Goal: Information Seeking & Learning: Learn about a topic

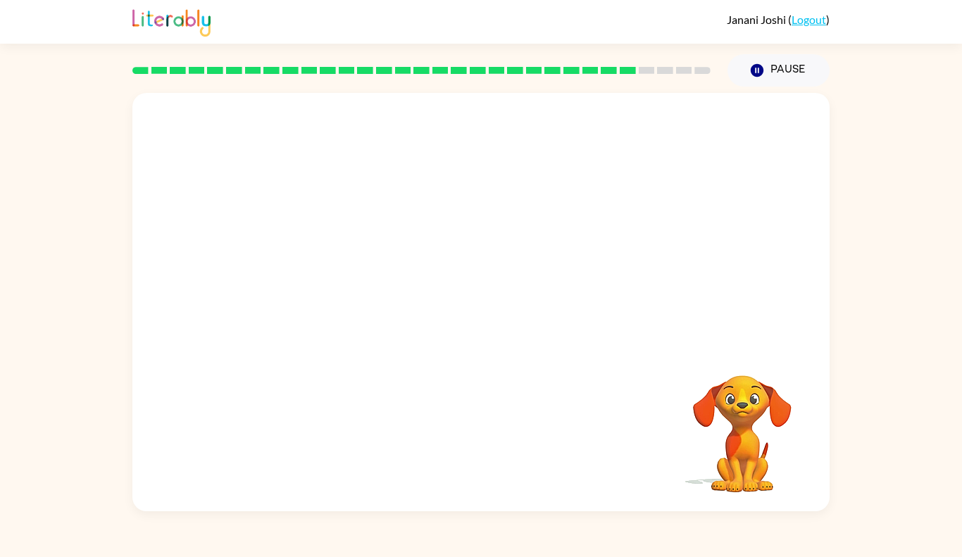
click at [845, 393] on div "Your browser must support playing .mp4 files to use Literably. Please try using…" at bounding box center [481, 299] width 962 height 425
click at [504, 309] on button "button" at bounding box center [481, 309] width 90 height 51
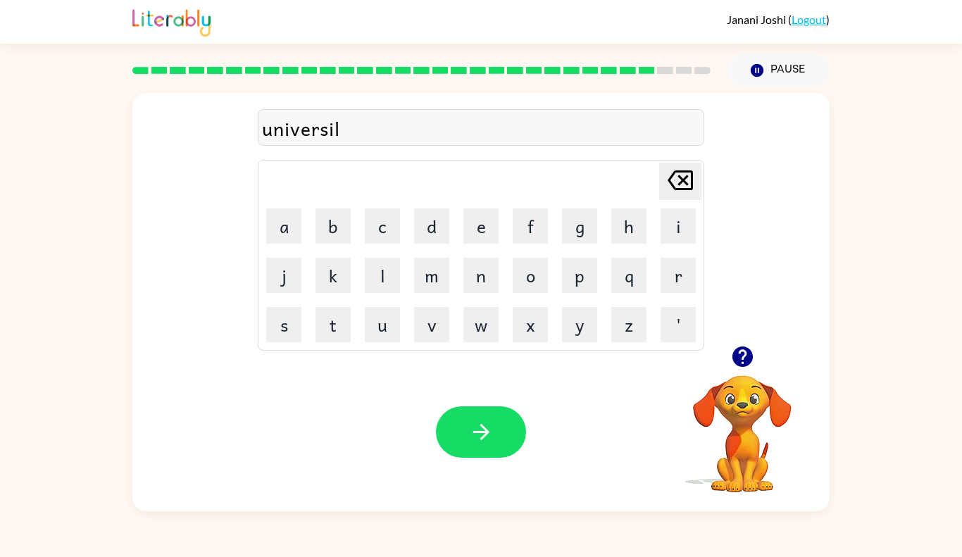
click at [733, 351] on icon "button" at bounding box center [742, 357] width 20 height 20
click at [727, 362] on button "button" at bounding box center [743, 357] width 36 height 36
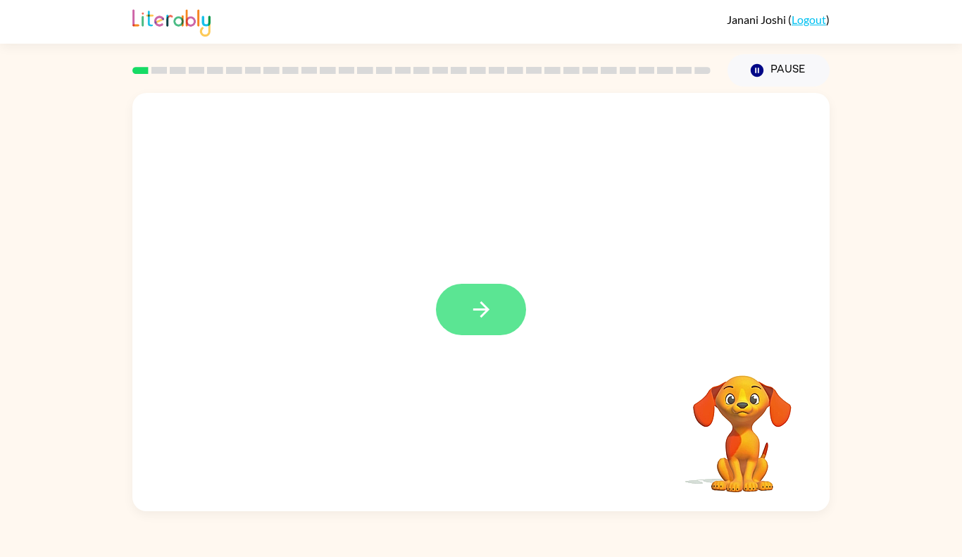
click at [504, 309] on button "button" at bounding box center [481, 309] width 90 height 51
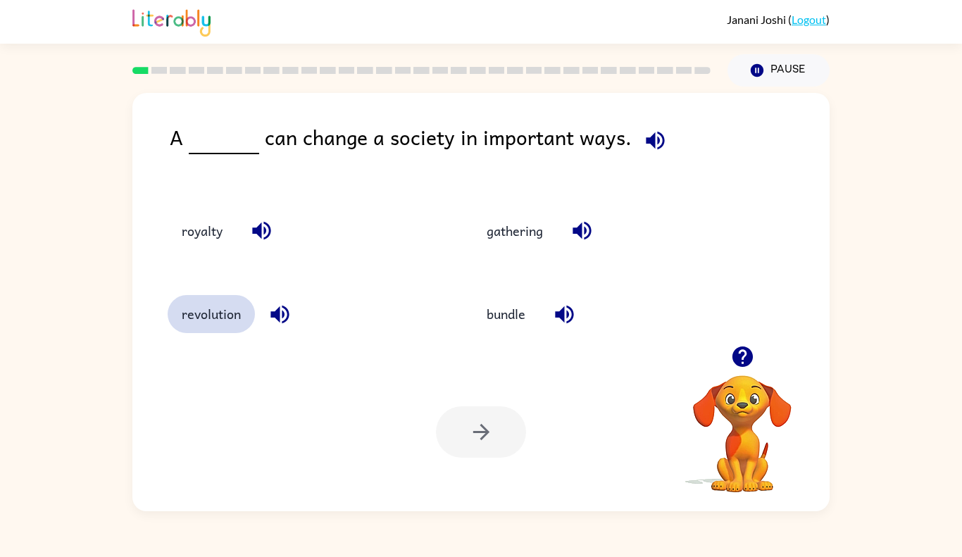
click at [209, 311] on button "revolution" at bounding box center [211, 314] width 87 height 38
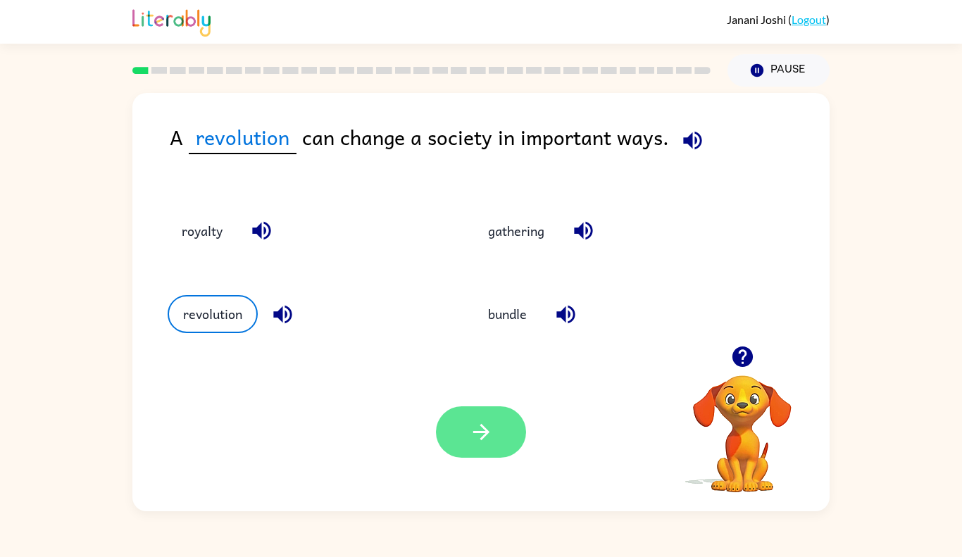
click at [484, 441] on icon "button" at bounding box center [481, 432] width 25 height 25
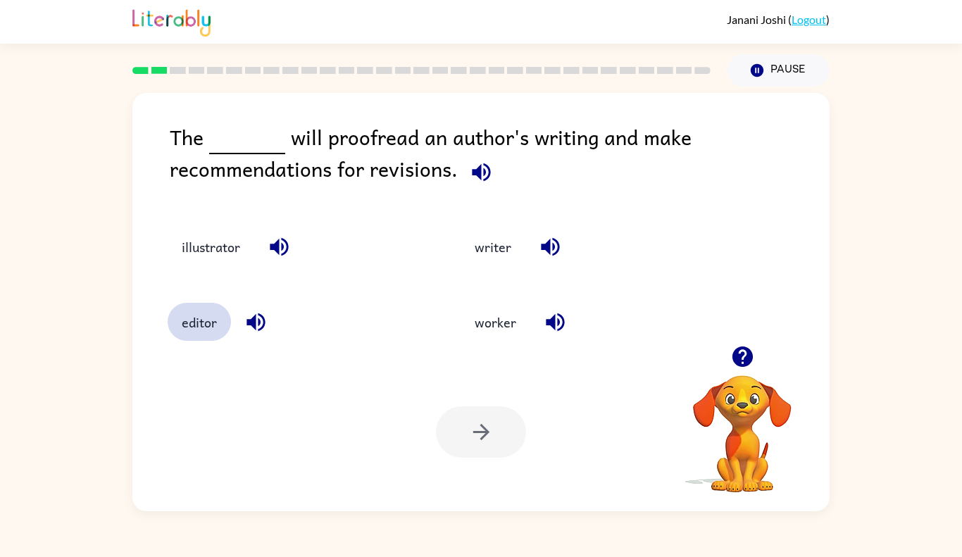
click at [194, 327] on button "editor" at bounding box center [199, 322] width 63 height 38
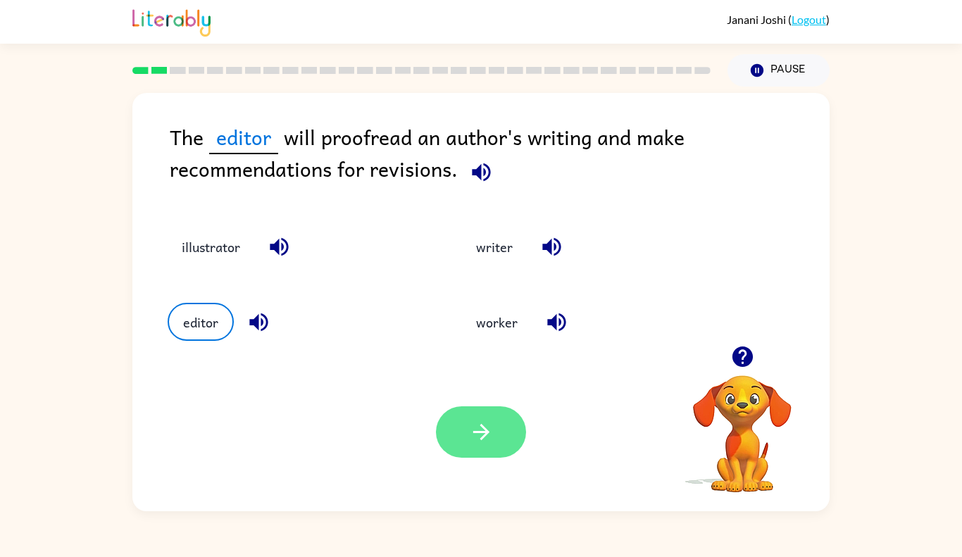
click at [480, 435] on icon "button" at bounding box center [481, 432] width 25 height 25
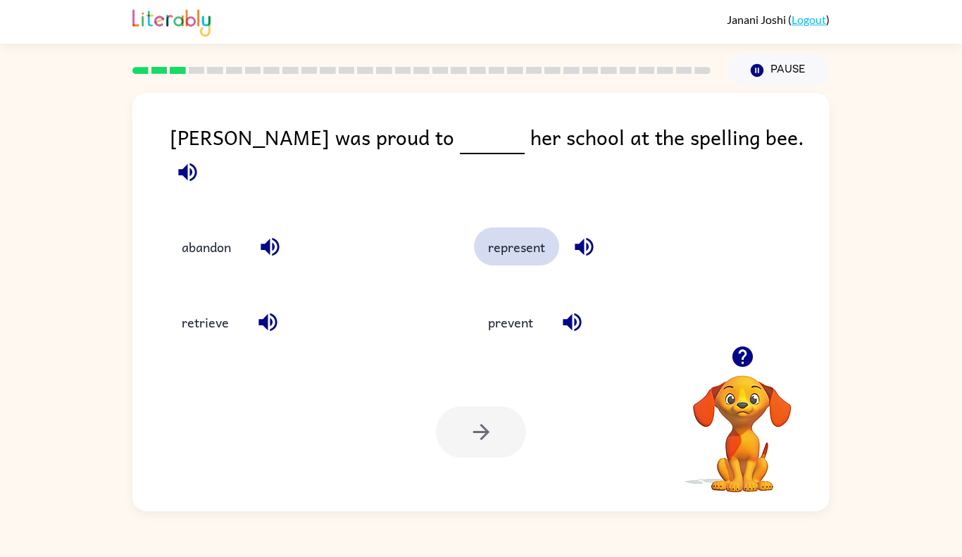
click at [511, 232] on button "represent" at bounding box center [516, 247] width 85 height 38
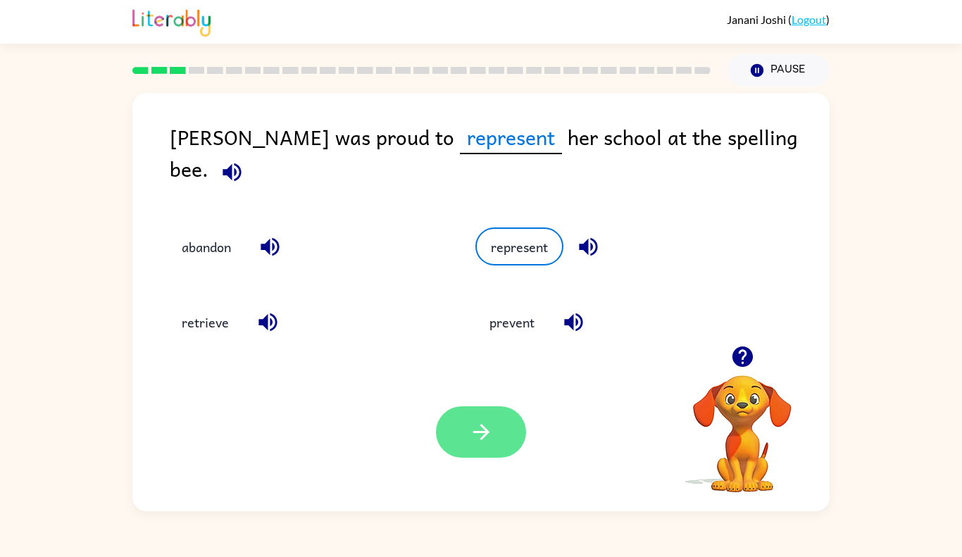
click at [477, 434] on icon "button" at bounding box center [481, 432] width 25 height 25
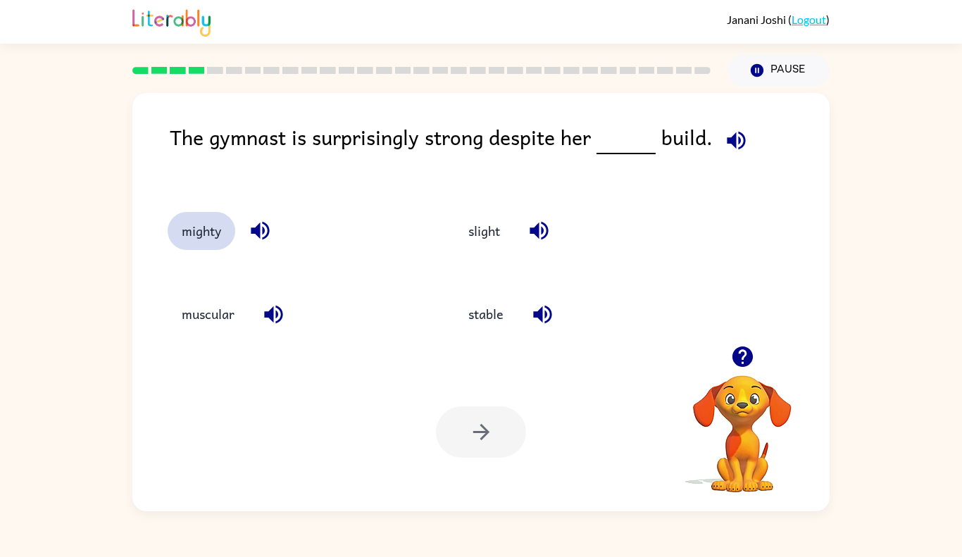
click at [214, 230] on button "mighty" at bounding box center [202, 231] width 68 height 38
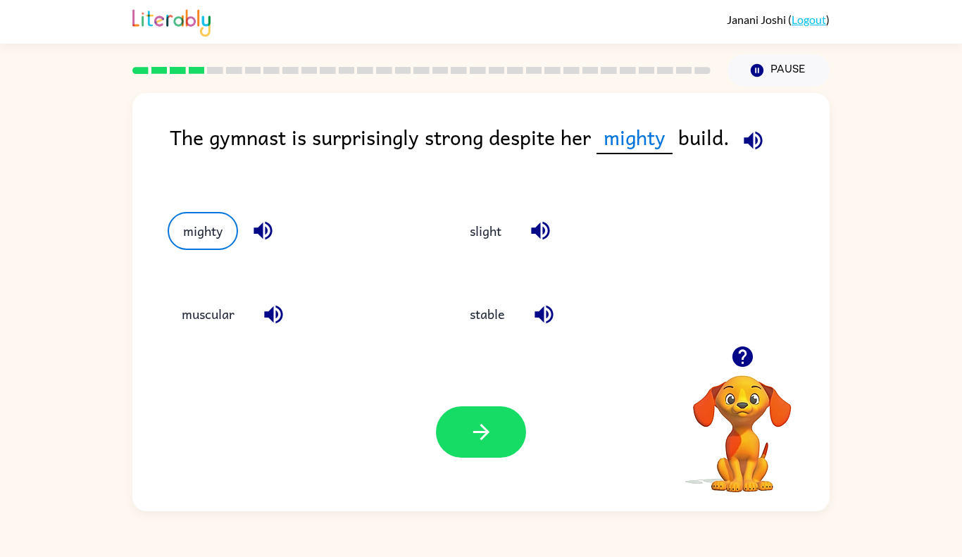
click at [747, 151] on icon "button" at bounding box center [753, 140] width 25 height 25
click at [495, 230] on button "slight" at bounding box center [486, 231] width 60 height 38
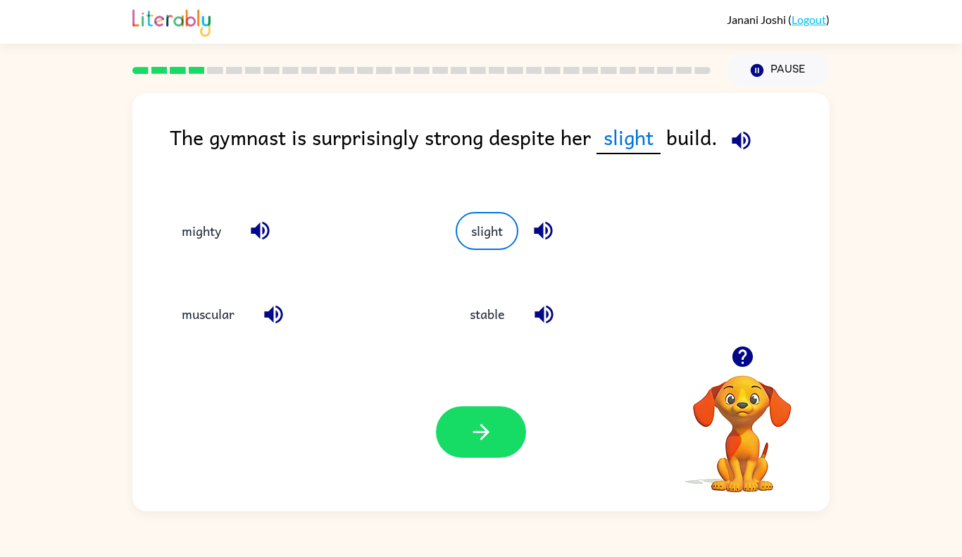
click at [751, 144] on icon "button" at bounding box center [741, 140] width 25 height 25
click at [656, 215] on div "slight" at bounding box center [584, 231] width 256 height 38
click at [497, 428] on button "button" at bounding box center [481, 431] width 90 height 51
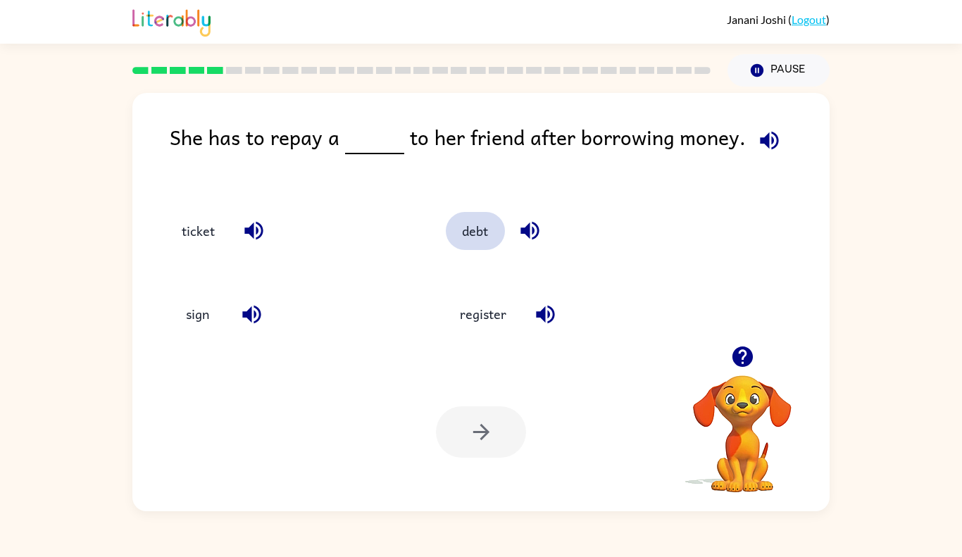
click at [478, 232] on button "debt" at bounding box center [475, 231] width 59 height 38
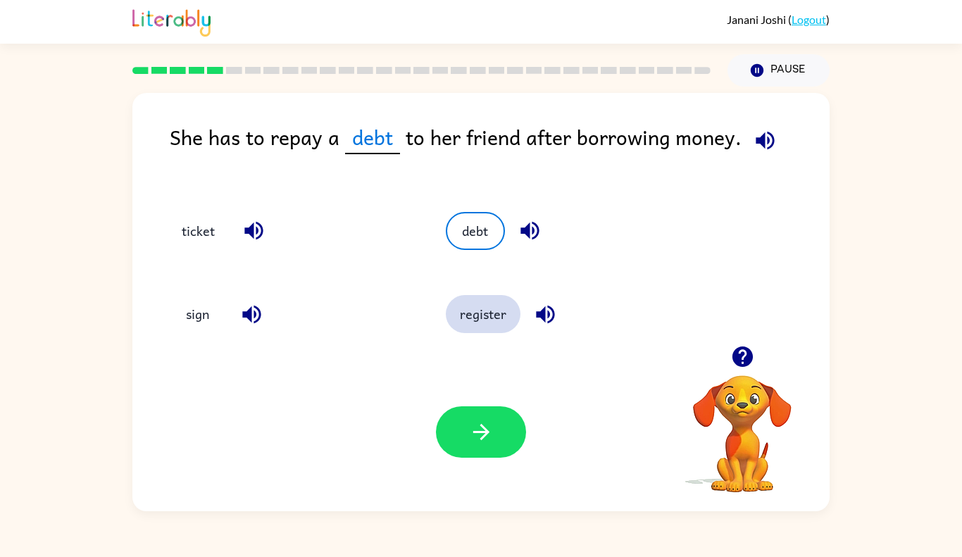
click at [473, 322] on button "register" at bounding box center [483, 314] width 75 height 38
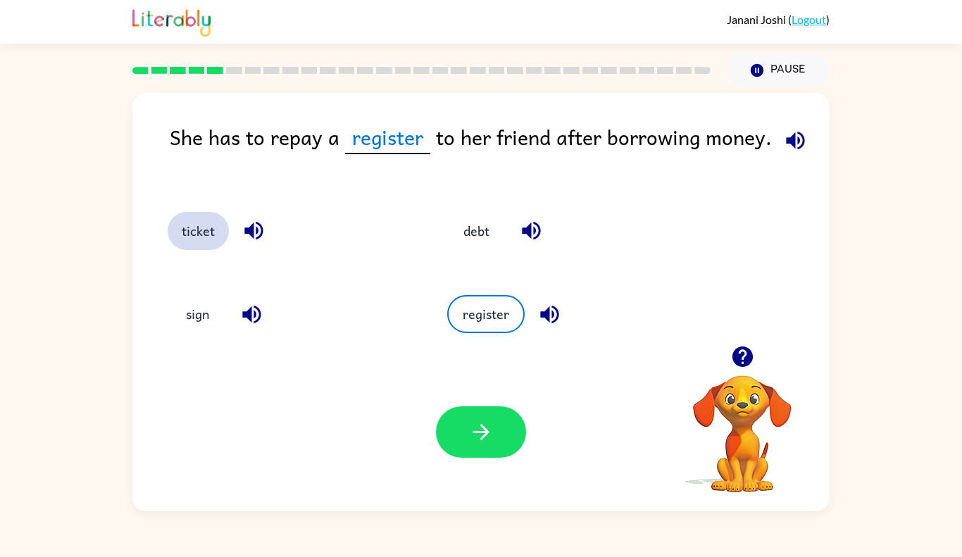
click at [197, 235] on button "ticket" at bounding box center [198, 231] width 61 height 38
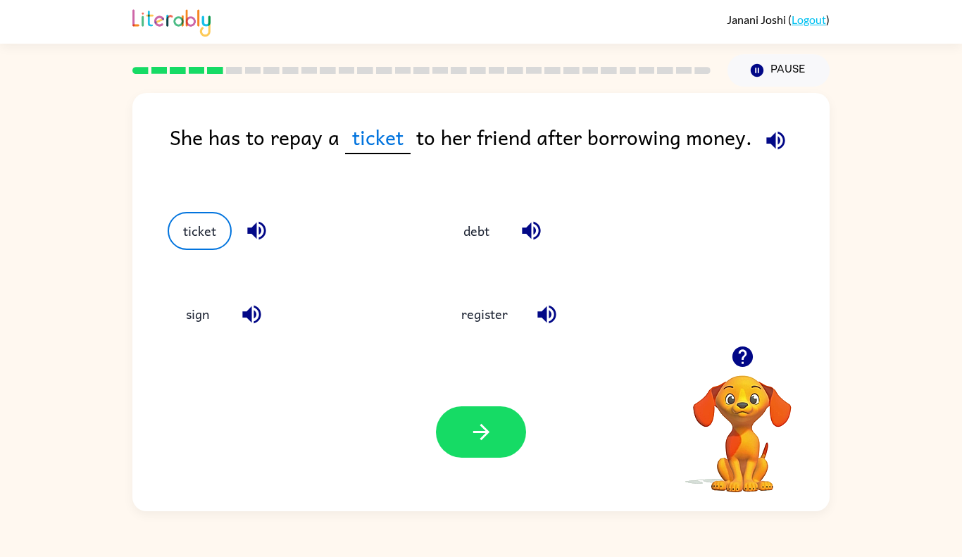
click at [742, 356] on icon "button" at bounding box center [743, 356] width 25 height 25
click at [458, 436] on button "button" at bounding box center [481, 431] width 90 height 51
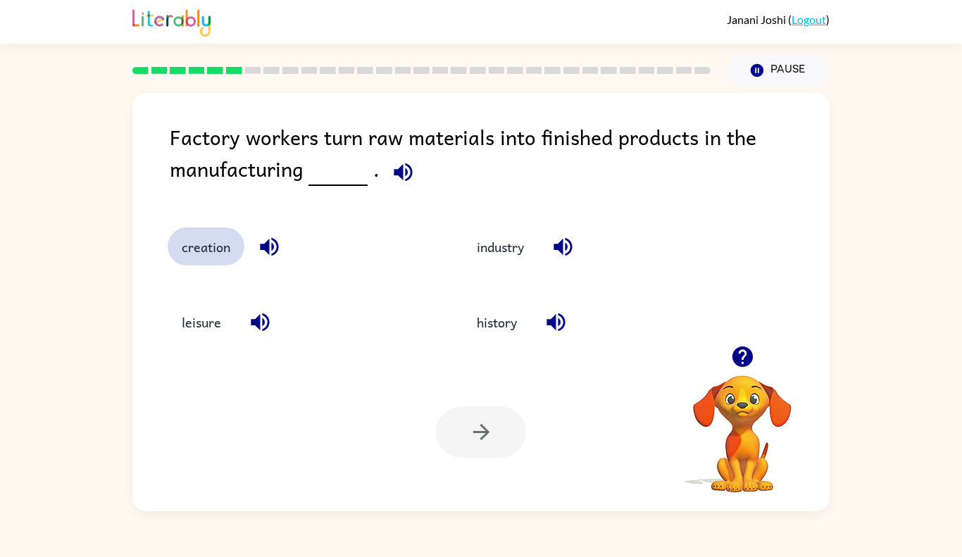
click at [199, 254] on button "creation" at bounding box center [206, 247] width 77 height 38
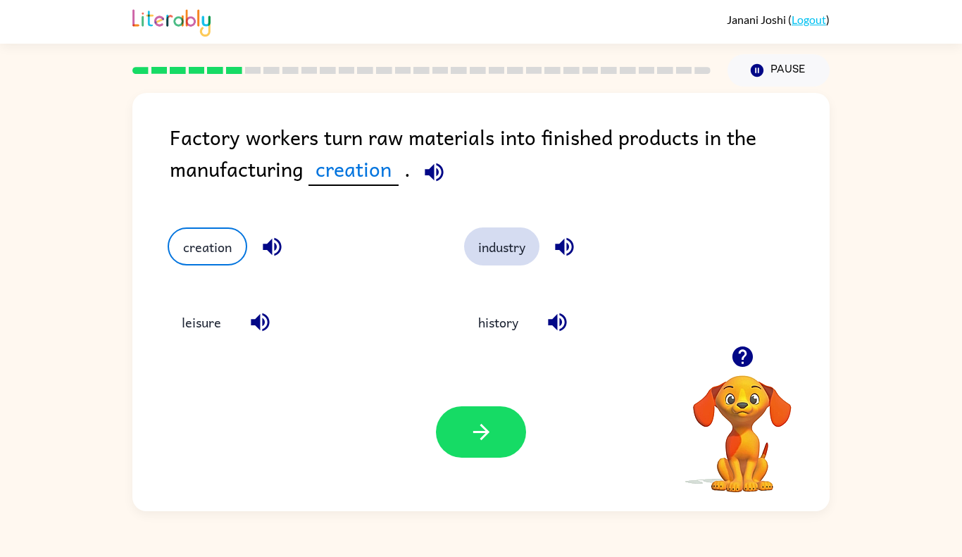
click at [511, 230] on button "industry" at bounding box center [501, 247] width 75 height 38
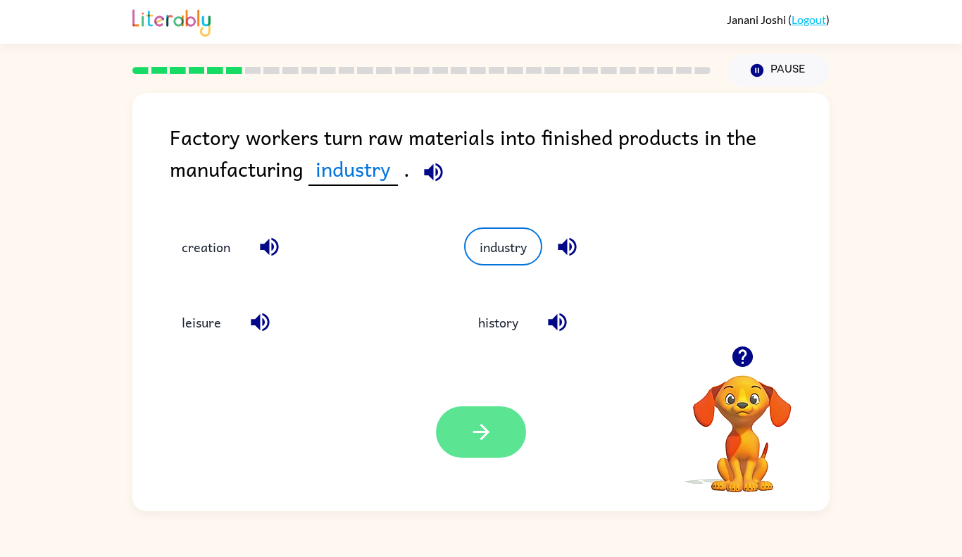
click at [485, 433] on icon "button" at bounding box center [481, 432] width 16 height 16
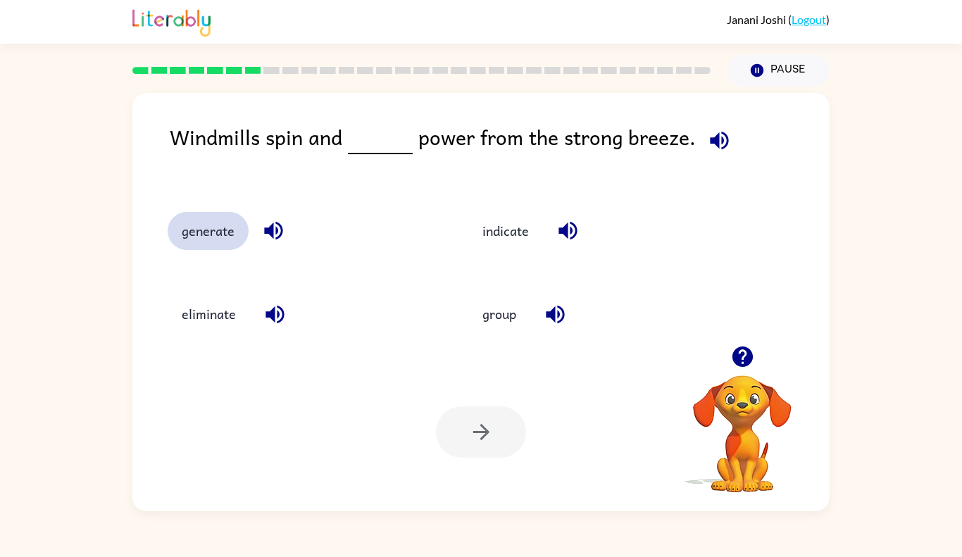
click at [207, 232] on button "generate" at bounding box center [208, 231] width 81 height 38
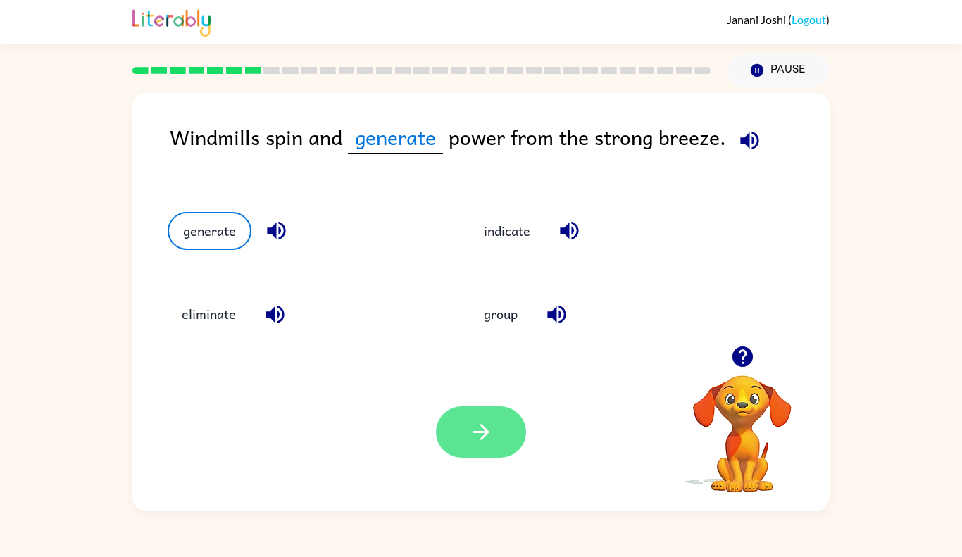
click at [493, 423] on icon "button" at bounding box center [481, 432] width 25 height 25
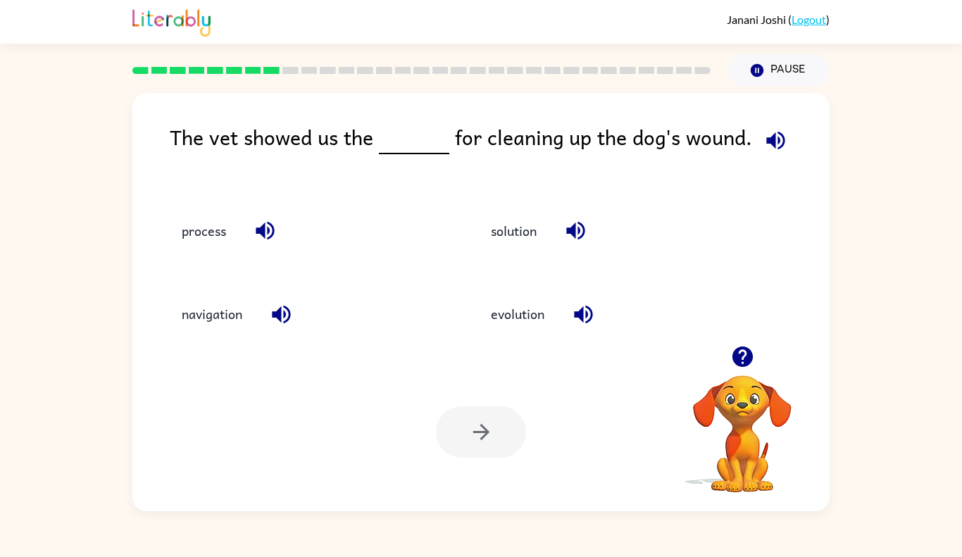
click at [596, 316] on icon "button" at bounding box center [583, 314] width 25 height 25
click at [525, 236] on button "solution" at bounding box center [514, 231] width 74 height 38
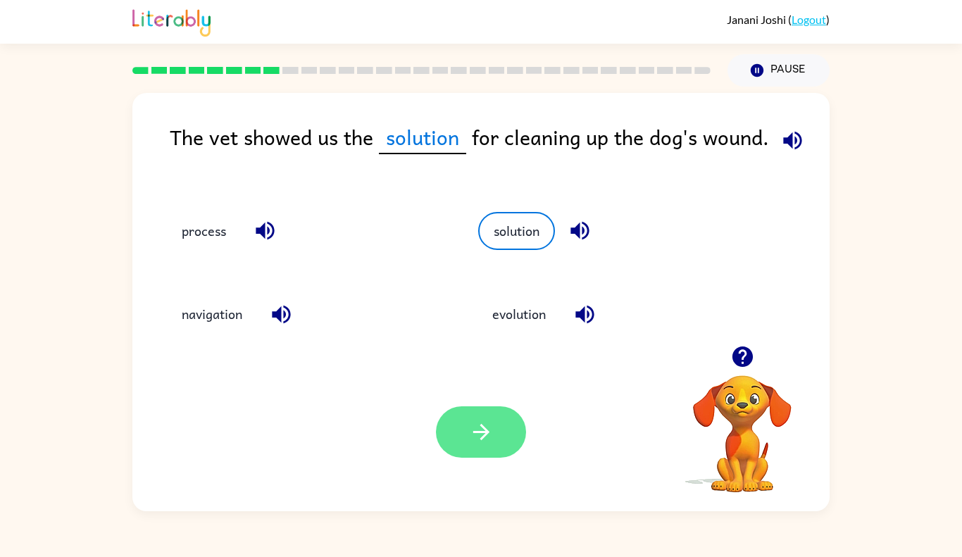
click at [495, 434] on button "button" at bounding box center [481, 431] width 90 height 51
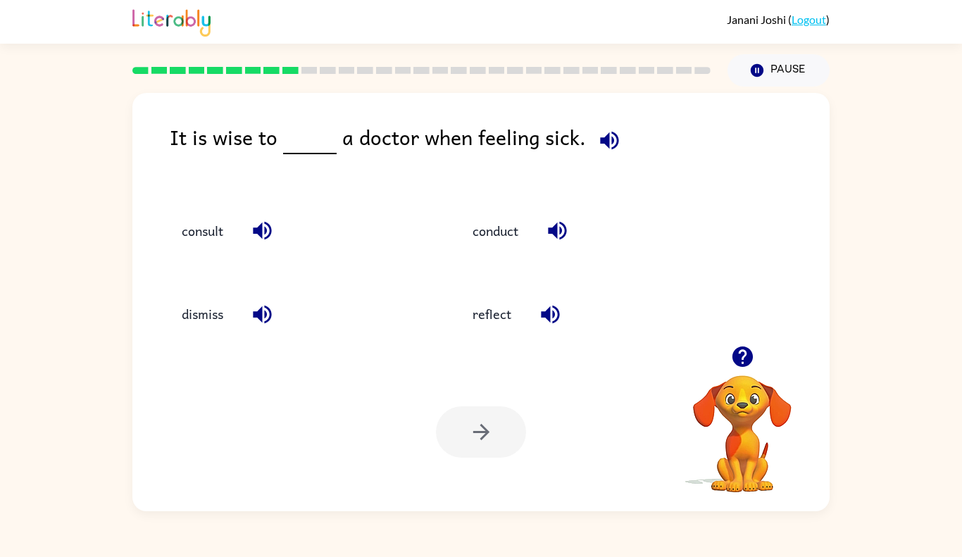
click at [268, 238] on icon "button" at bounding box center [262, 231] width 18 height 18
click at [230, 237] on button "consult" at bounding box center [203, 231] width 70 height 38
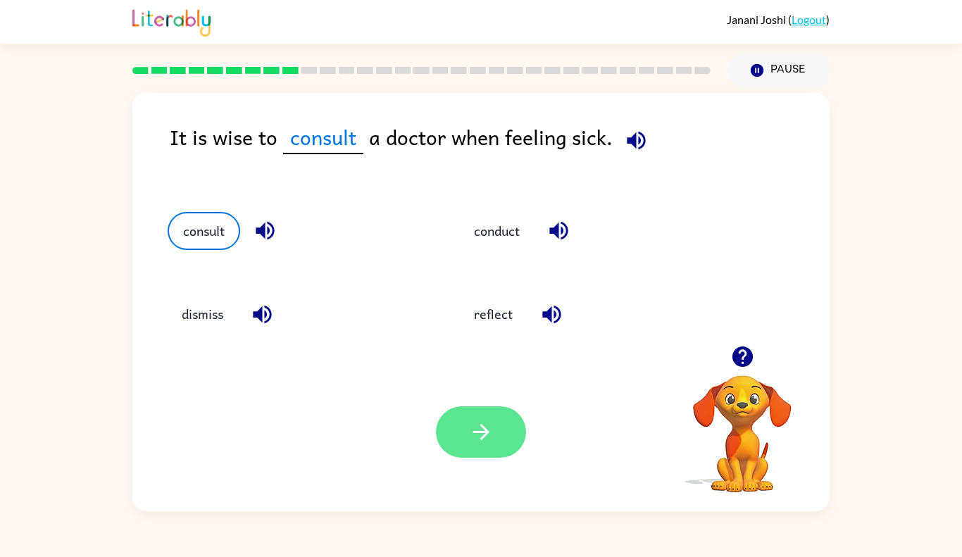
click at [487, 447] on button "button" at bounding box center [481, 431] width 90 height 51
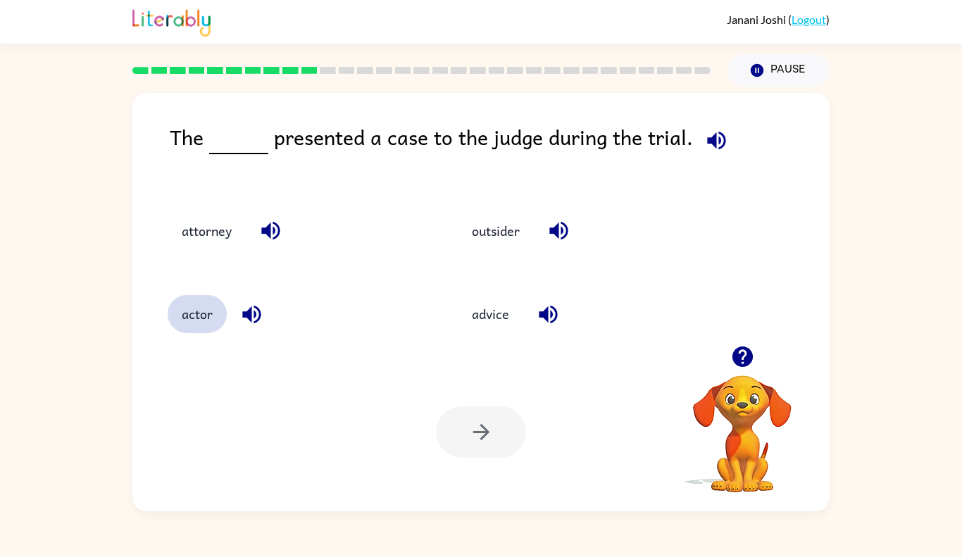
click at [178, 312] on button "actor" at bounding box center [197, 314] width 59 height 38
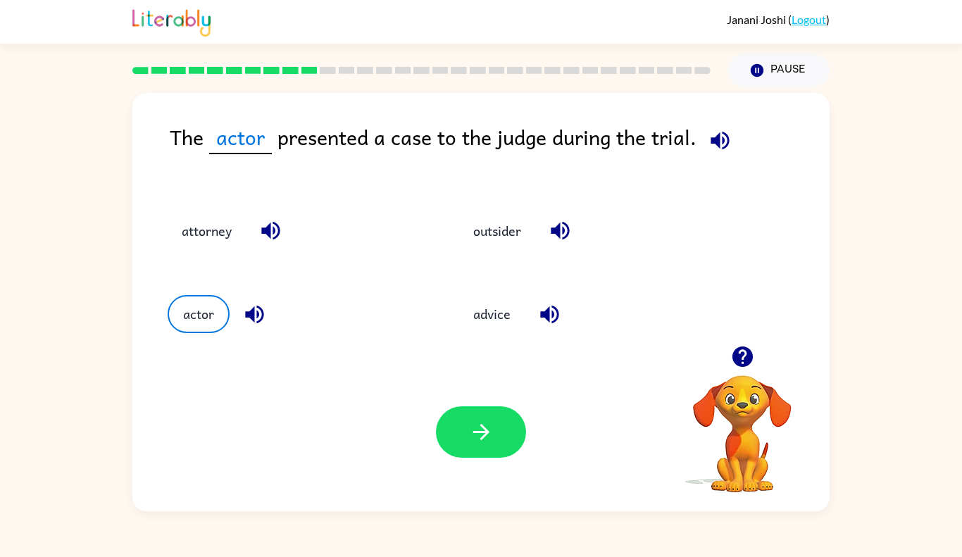
click at [265, 224] on icon "button" at bounding box center [271, 230] width 25 height 25
click at [549, 315] on icon "button" at bounding box center [549, 314] width 18 height 18
click at [561, 220] on icon "button" at bounding box center [560, 230] width 25 height 25
click at [245, 315] on icon "button" at bounding box center [254, 314] width 25 height 25
click at [471, 437] on icon "button" at bounding box center [481, 432] width 25 height 25
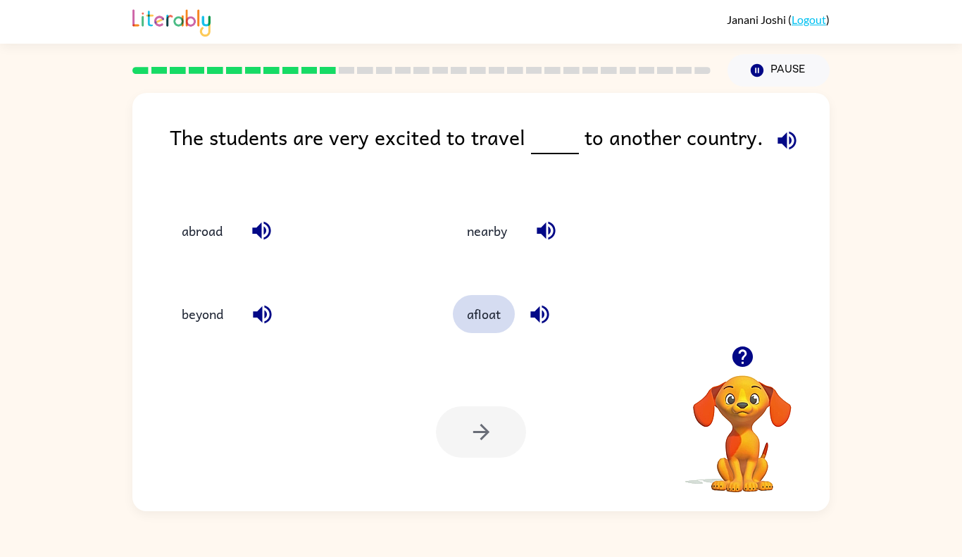
click at [503, 321] on button "afloat" at bounding box center [484, 314] width 62 height 38
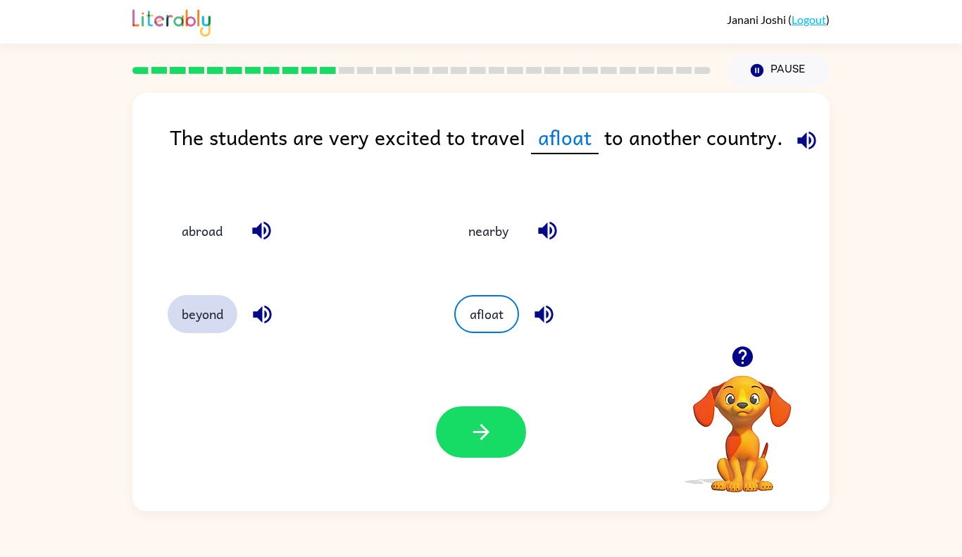
click at [222, 312] on button "beyond" at bounding box center [203, 314] width 70 height 38
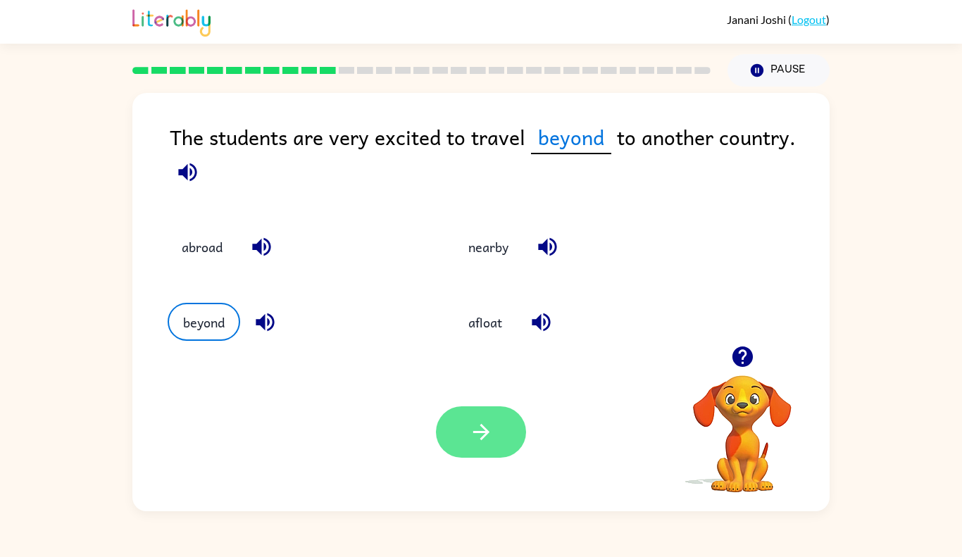
click at [486, 443] on icon "button" at bounding box center [481, 432] width 25 height 25
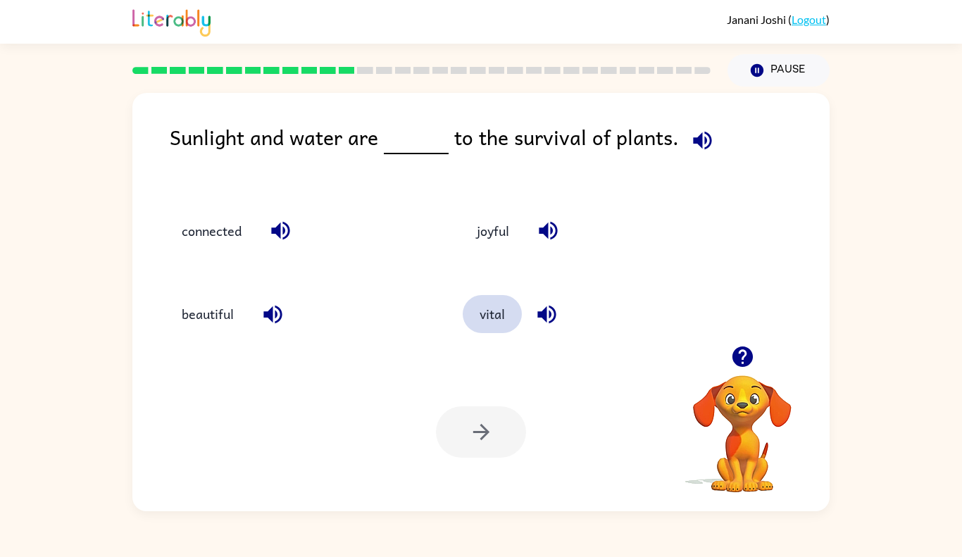
click at [499, 318] on button "vital" at bounding box center [492, 314] width 59 height 38
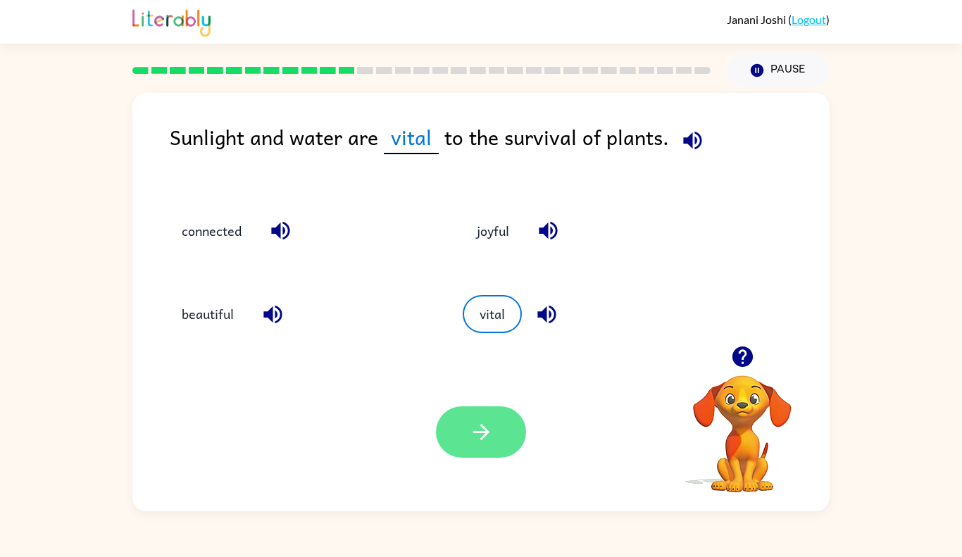
click at [487, 425] on icon "button" at bounding box center [481, 432] width 25 height 25
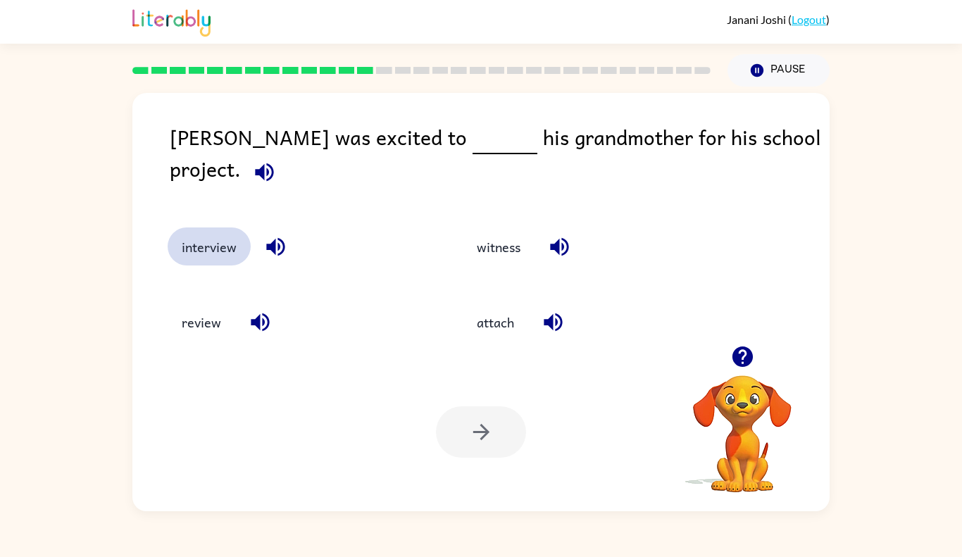
click at [201, 235] on button "interview" at bounding box center [209, 247] width 83 height 38
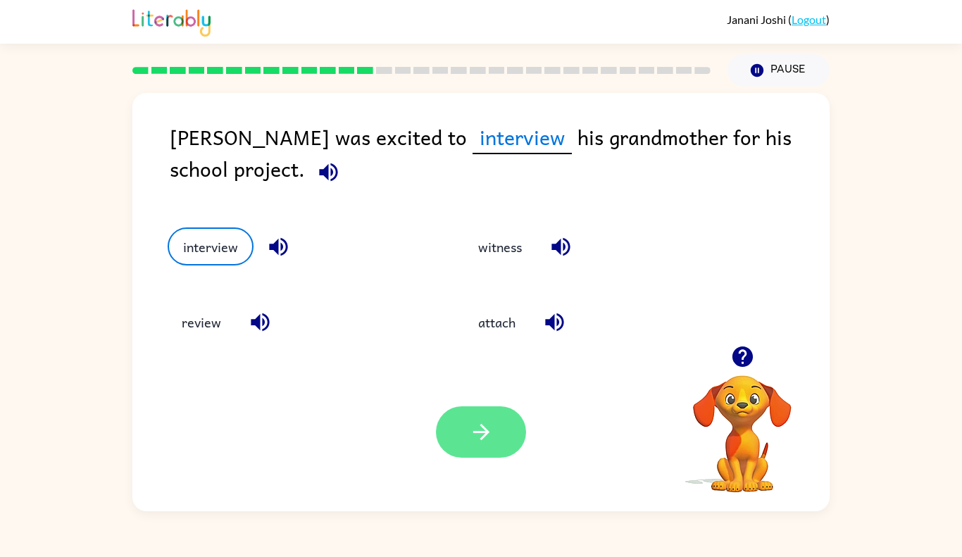
click at [467, 421] on button "button" at bounding box center [481, 431] width 90 height 51
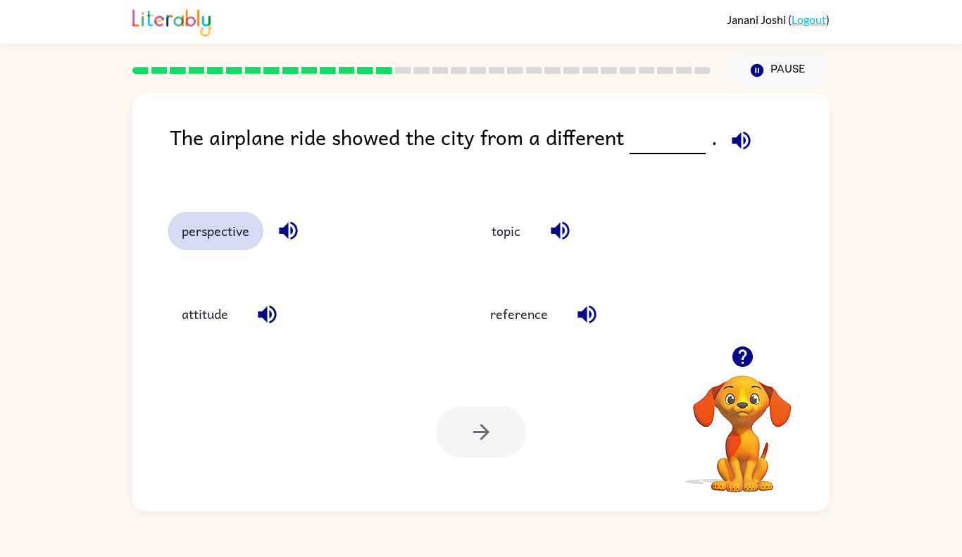
click at [230, 228] on button "perspective" at bounding box center [216, 231] width 96 height 38
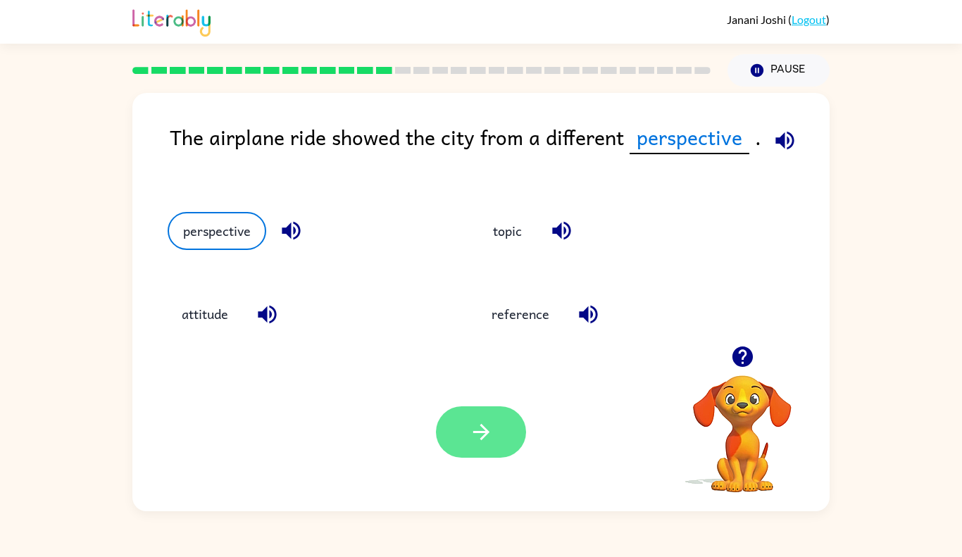
click at [492, 422] on icon "button" at bounding box center [481, 432] width 25 height 25
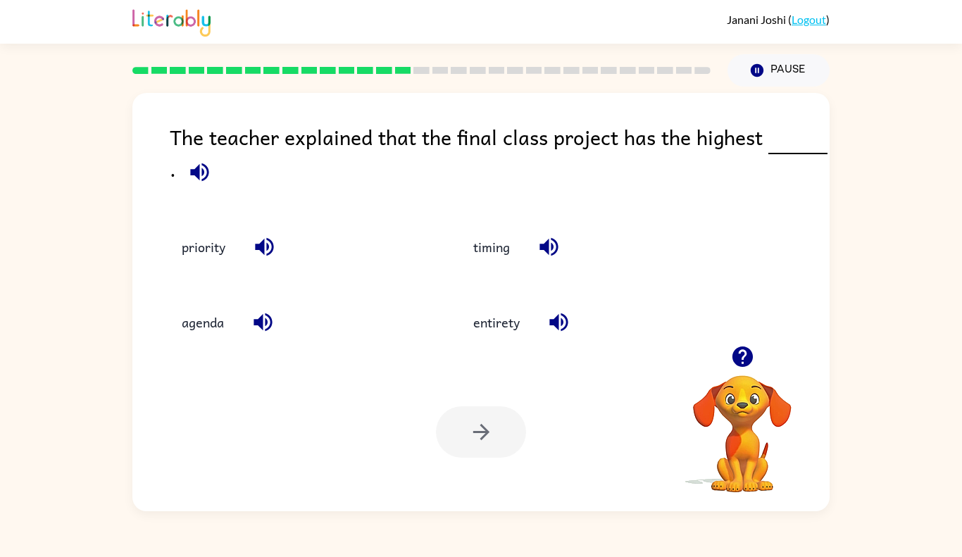
click at [263, 243] on icon "button" at bounding box center [264, 247] width 18 height 18
click at [203, 254] on button "priority" at bounding box center [204, 247] width 72 height 38
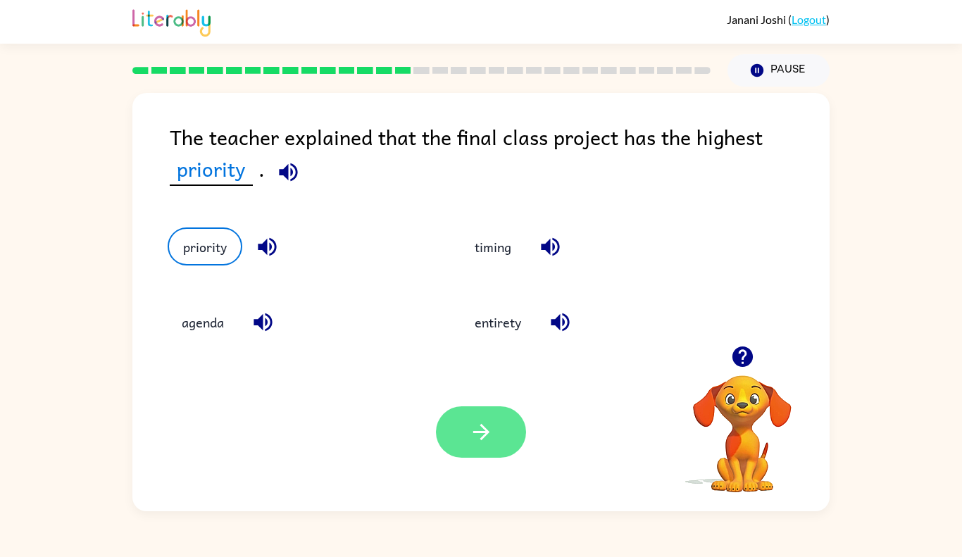
click at [500, 445] on button "button" at bounding box center [481, 431] width 90 height 51
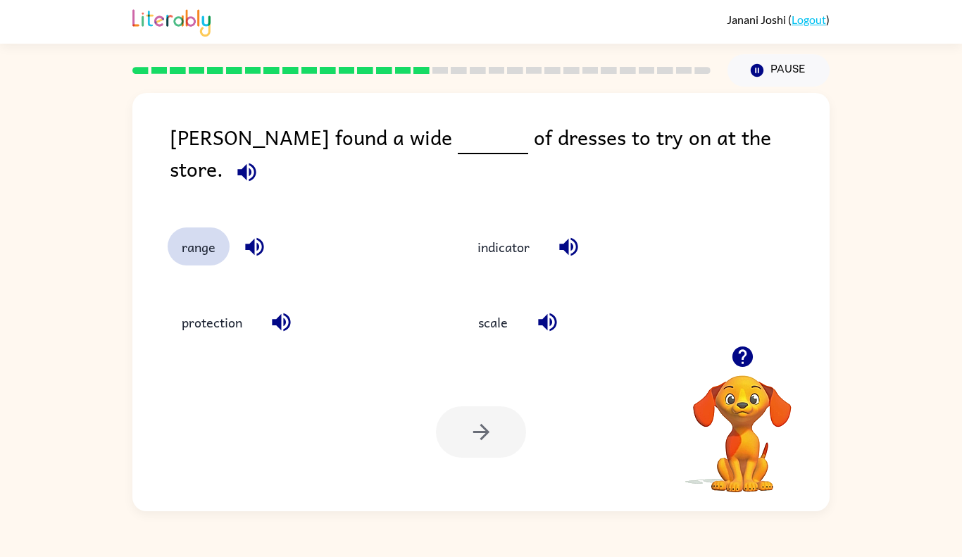
click at [225, 228] on button "range" at bounding box center [199, 247] width 62 height 38
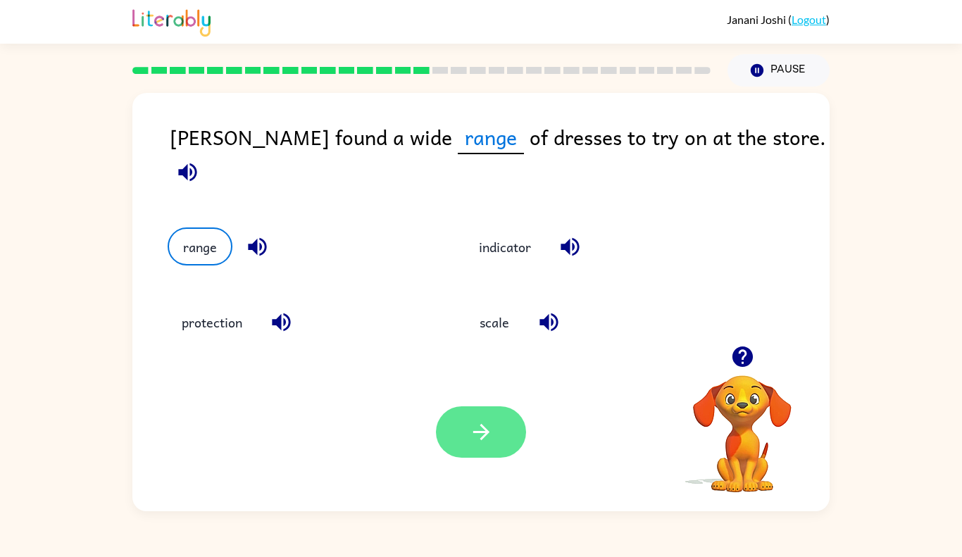
click at [476, 432] on icon "button" at bounding box center [481, 432] width 16 height 16
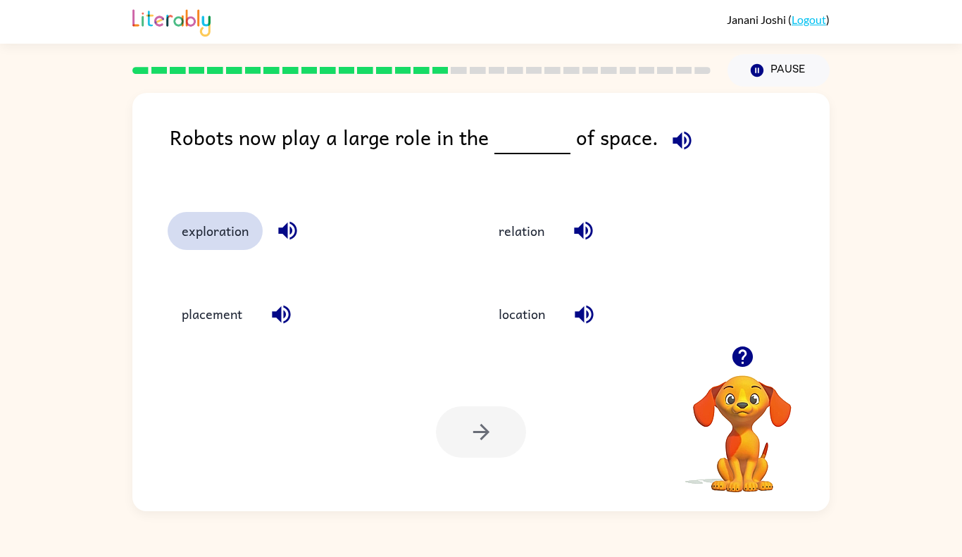
click at [209, 240] on button "exploration" at bounding box center [215, 231] width 95 height 38
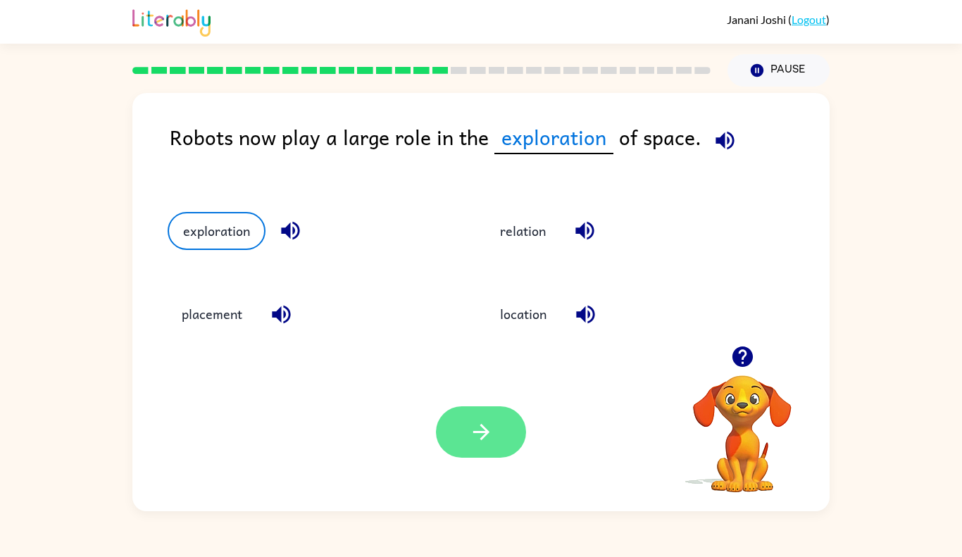
click at [487, 430] on icon "button" at bounding box center [481, 432] width 25 height 25
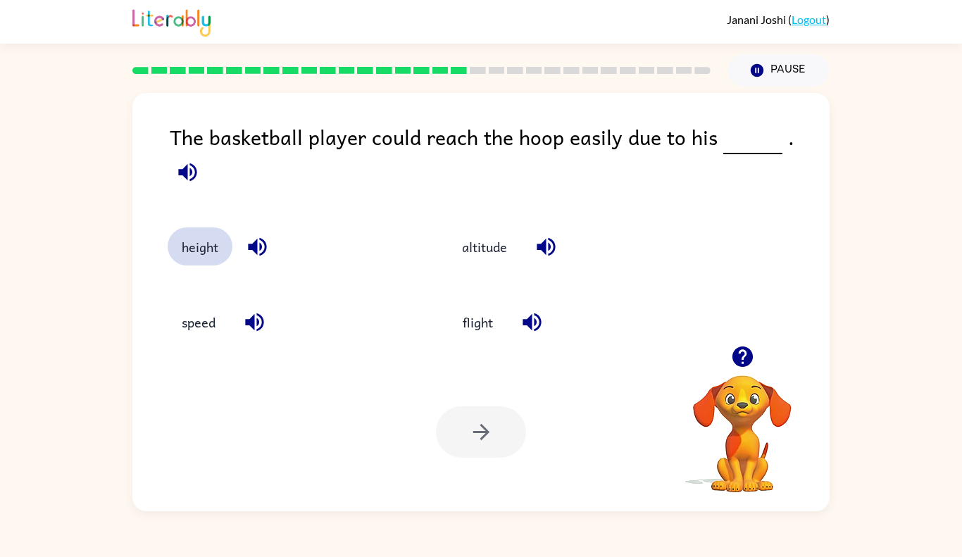
click at [212, 240] on button "height" at bounding box center [200, 247] width 65 height 38
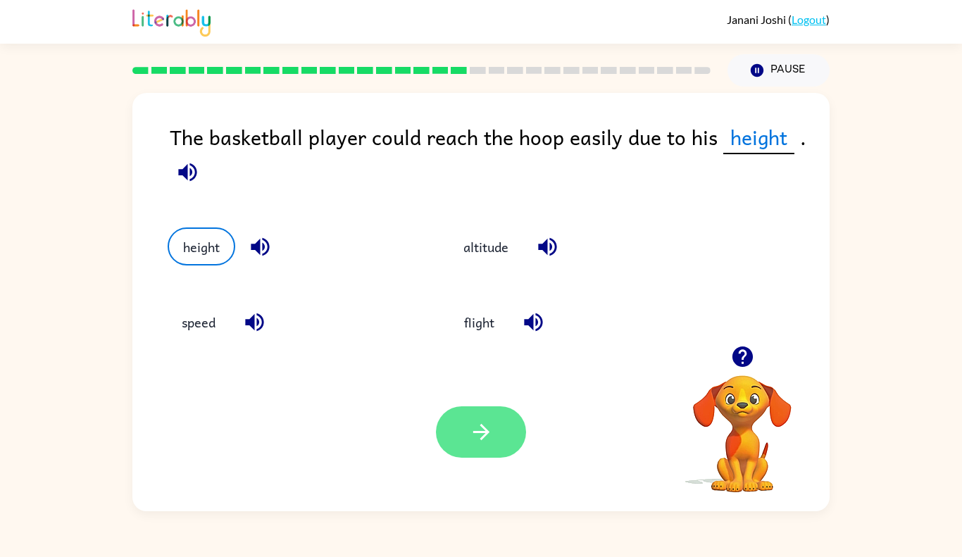
click at [511, 429] on button "button" at bounding box center [481, 431] width 90 height 51
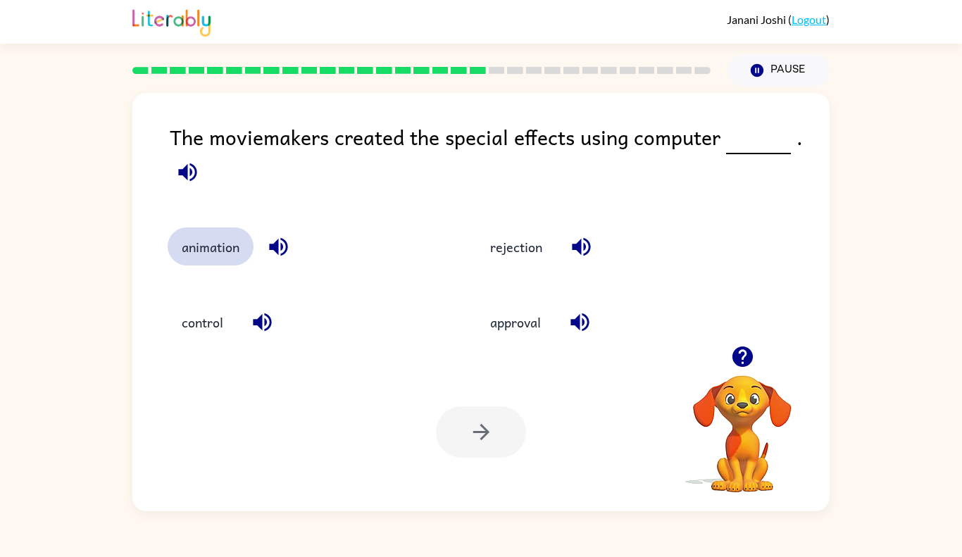
click at [206, 257] on button "animation" at bounding box center [211, 247] width 86 height 38
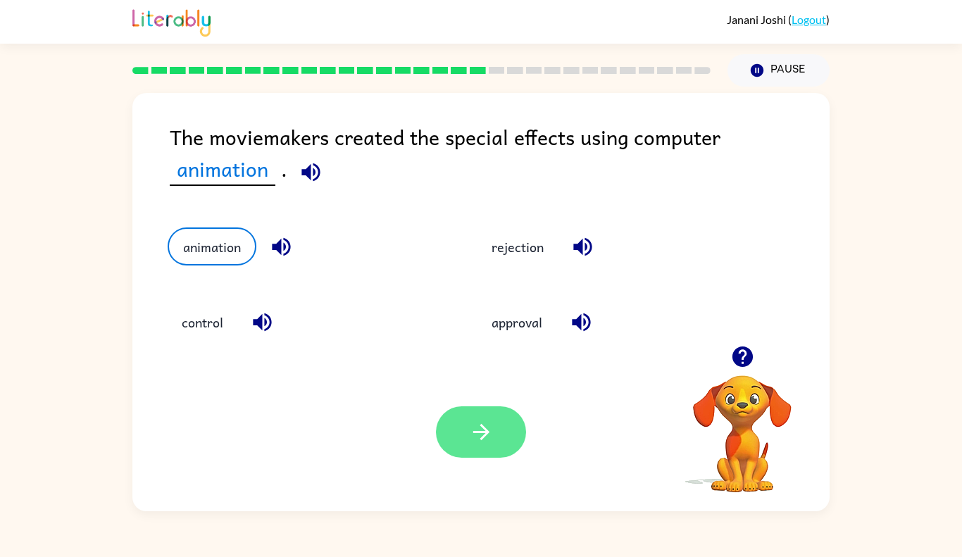
click at [499, 425] on button "button" at bounding box center [481, 431] width 90 height 51
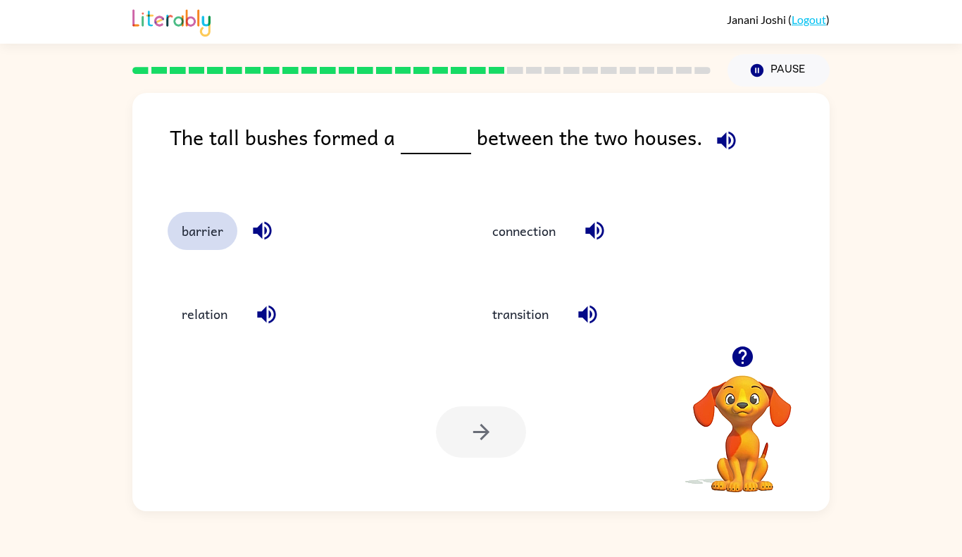
click at [197, 228] on button "barrier" at bounding box center [203, 231] width 70 height 38
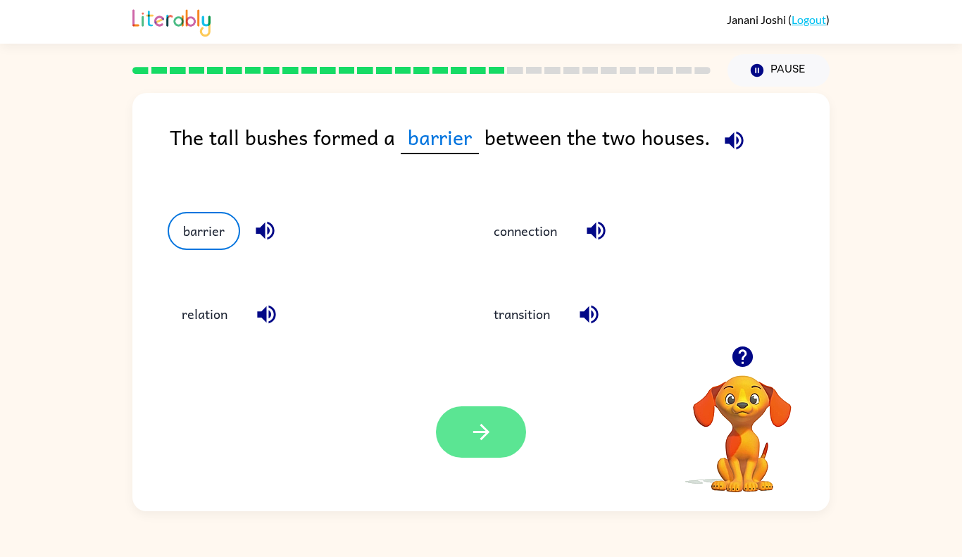
click at [479, 430] on icon "button" at bounding box center [481, 432] width 25 height 25
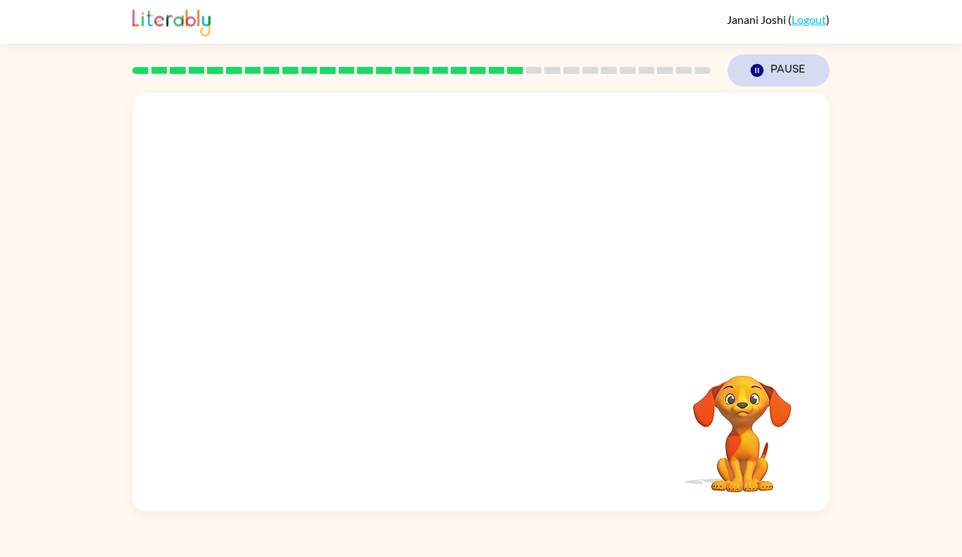
click at [812, 61] on button "Pause Pause" at bounding box center [779, 70] width 102 height 32
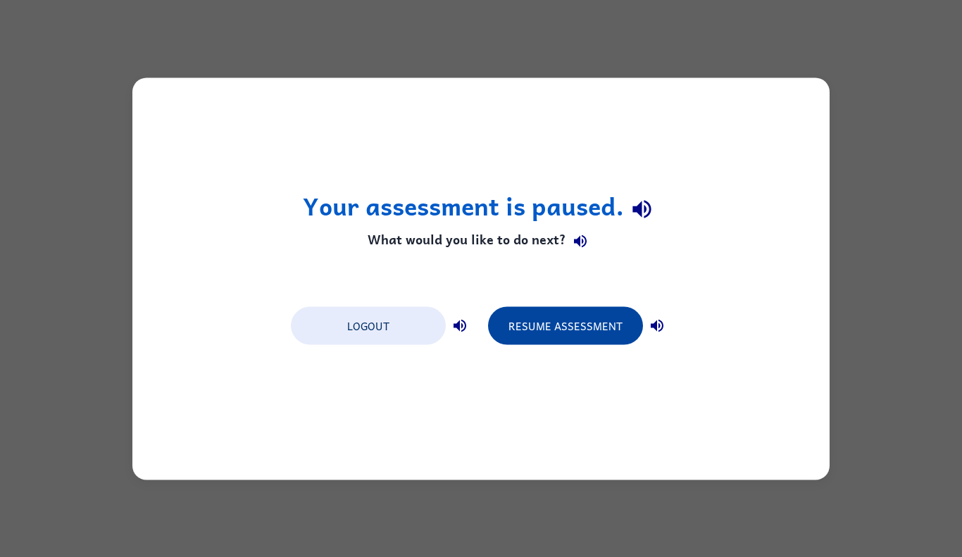
click at [597, 337] on button "Resume Assessment" at bounding box center [565, 325] width 155 height 38
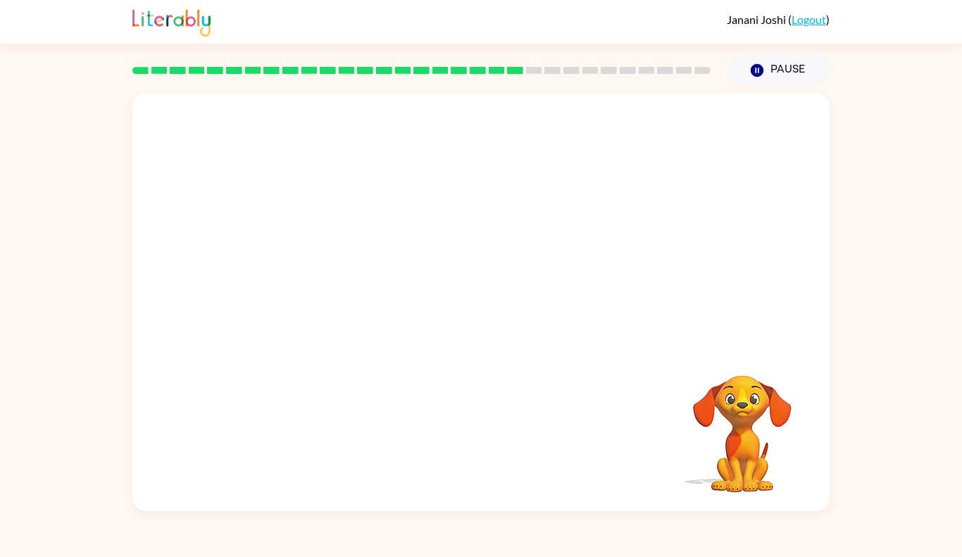
click at [331, 302] on video "Your browser must support playing .mp4 files to use Literably. Please try using…" at bounding box center [480, 219] width 697 height 253
click at [495, 323] on button "button" at bounding box center [481, 309] width 90 height 51
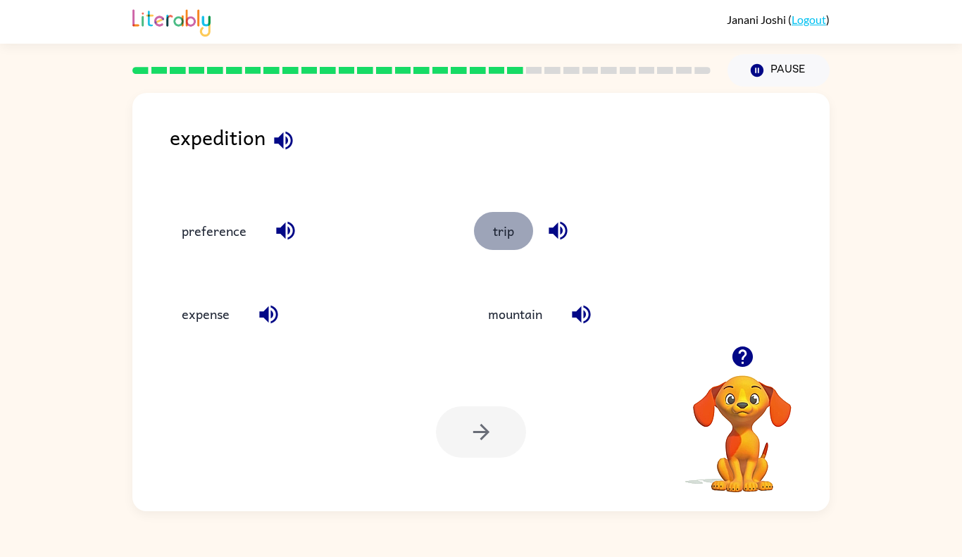
click at [504, 225] on button "trip" at bounding box center [503, 231] width 59 height 38
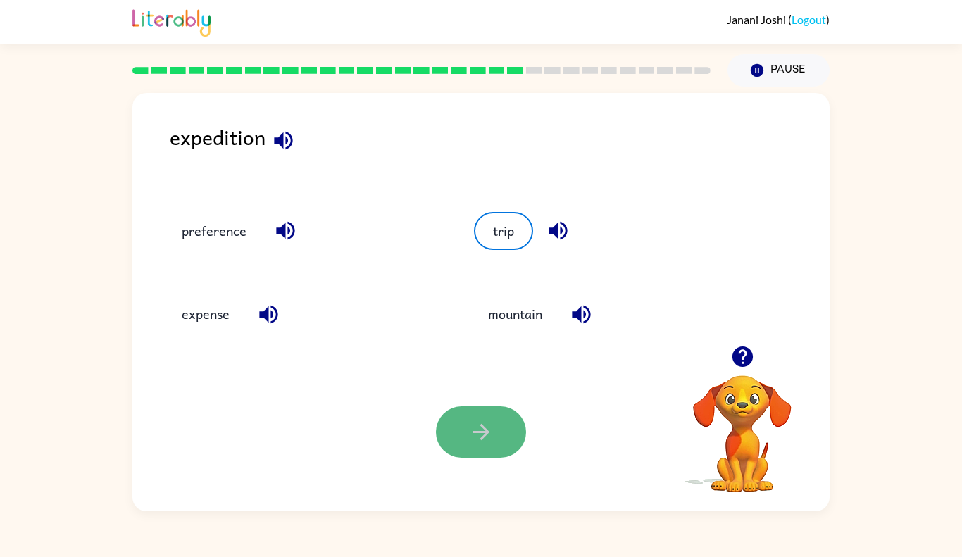
click at [506, 428] on button "button" at bounding box center [481, 431] width 90 height 51
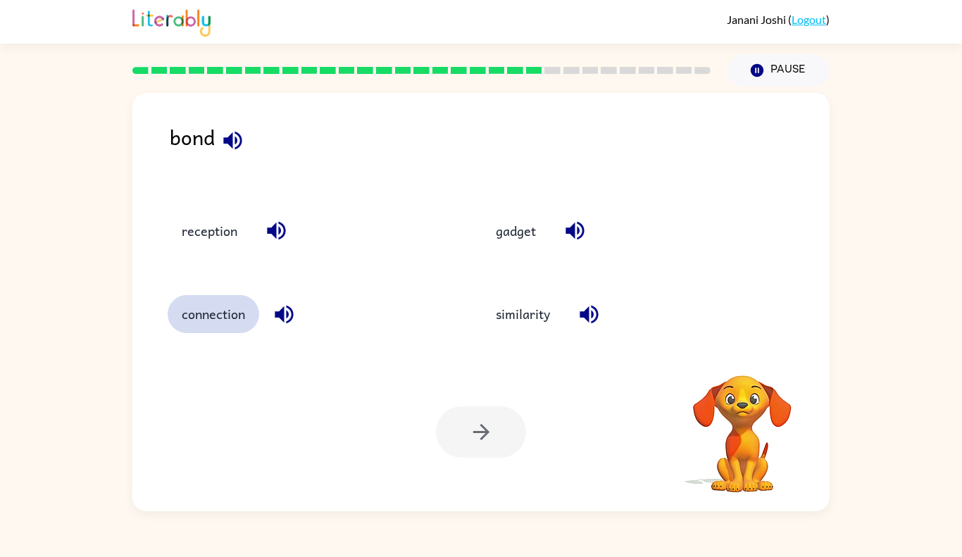
click at [229, 318] on button "connection" at bounding box center [214, 314] width 92 height 38
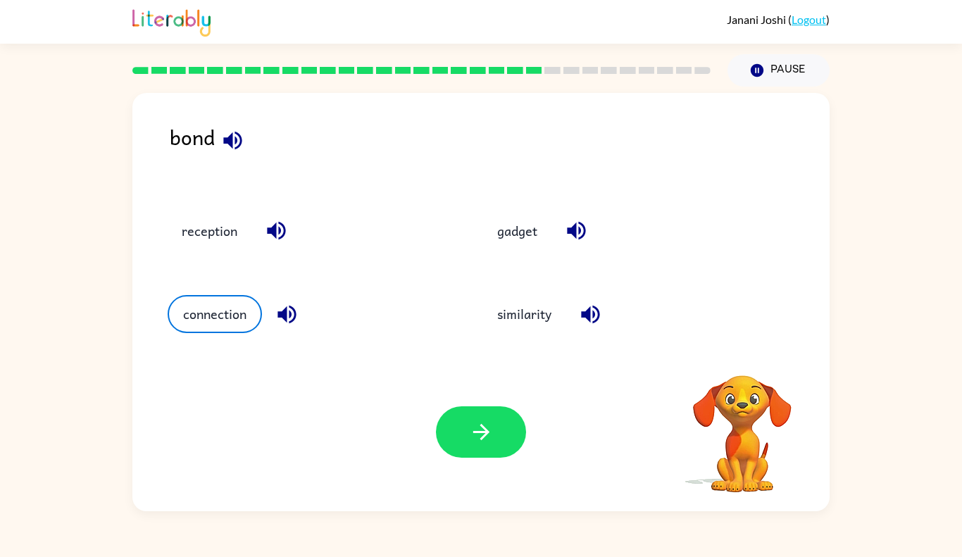
click at [526, 431] on div "Your browser must support playing .mp4 files to use Literably. Please try using…" at bounding box center [480, 432] width 697 height 159
click at [490, 431] on icon "button" at bounding box center [481, 432] width 25 height 25
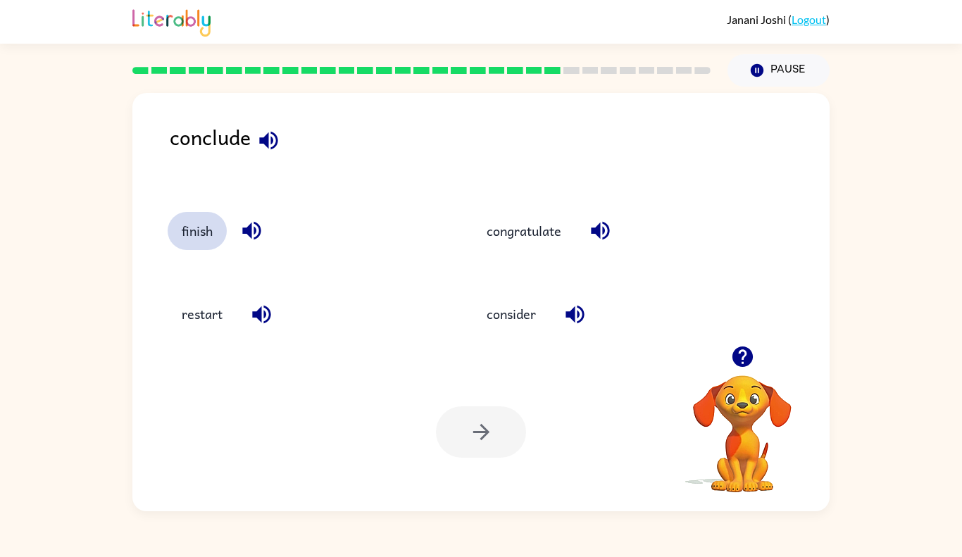
click at [195, 232] on button "finish" at bounding box center [197, 231] width 59 height 38
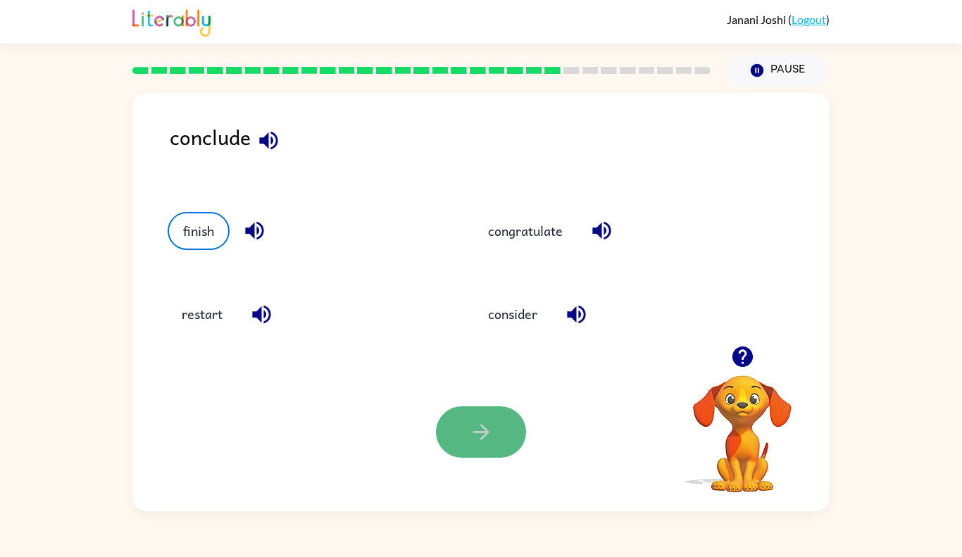
click at [464, 448] on button "button" at bounding box center [481, 431] width 90 height 51
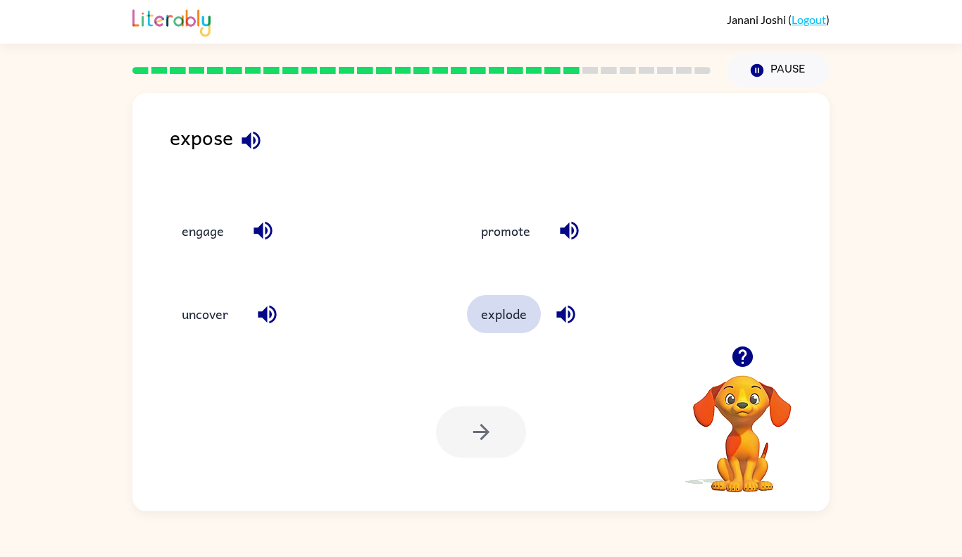
click at [487, 312] on button "explode" at bounding box center [504, 314] width 74 height 38
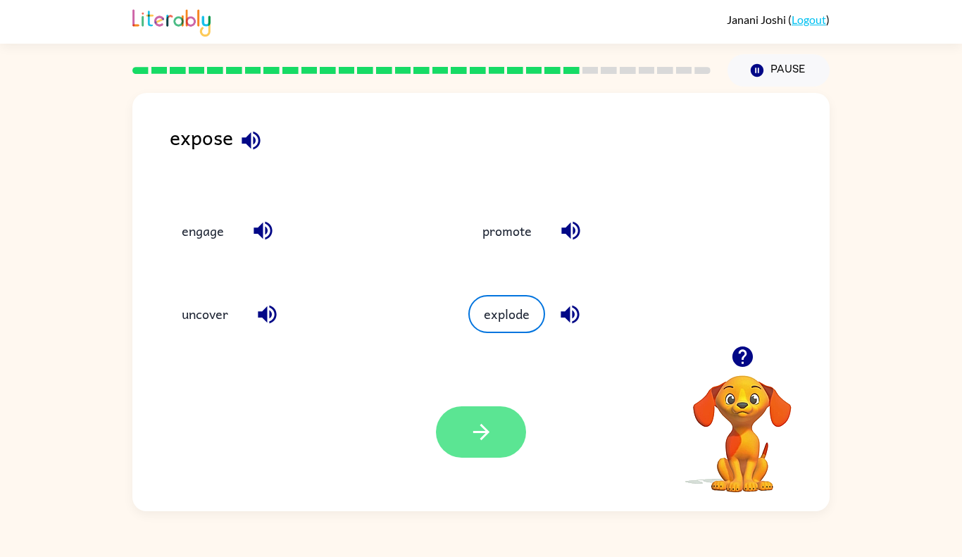
click at [484, 448] on button "button" at bounding box center [481, 431] width 90 height 51
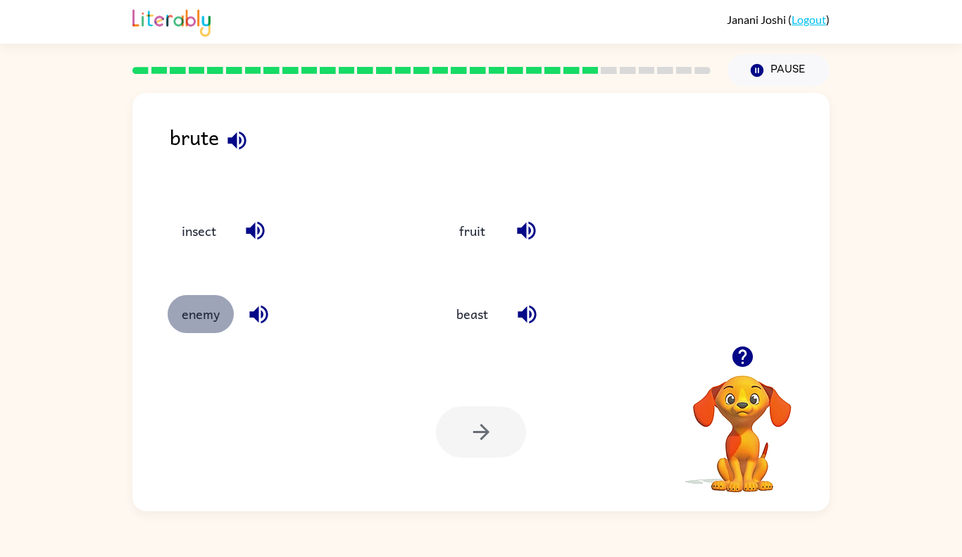
click at [206, 317] on button "enemy" at bounding box center [201, 314] width 66 height 38
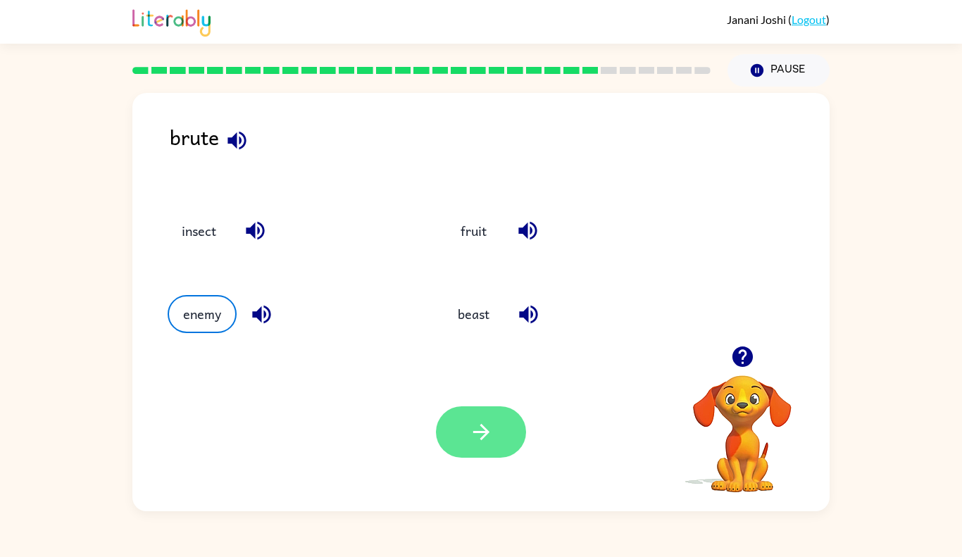
click at [476, 437] on icon "button" at bounding box center [481, 432] width 25 height 25
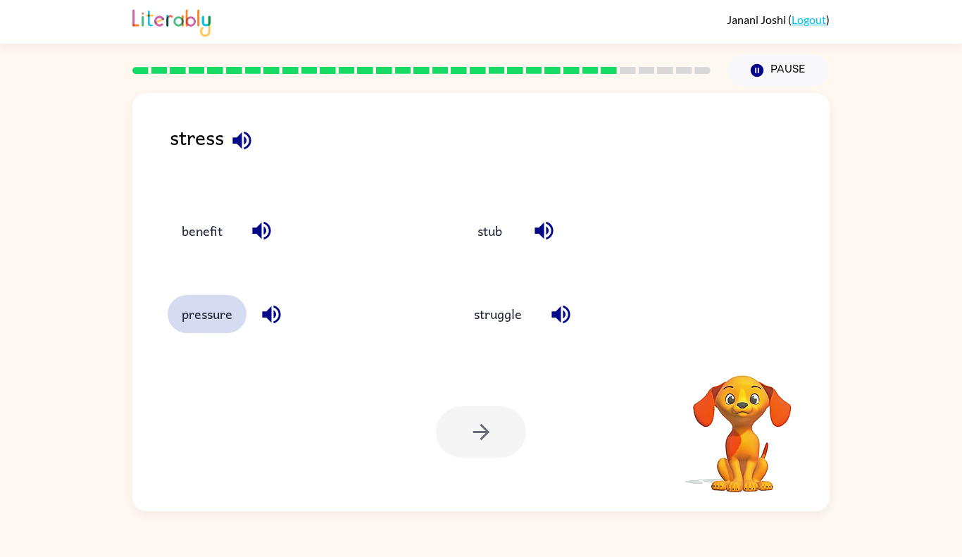
click at [189, 309] on button "pressure" at bounding box center [207, 314] width 79 height 38
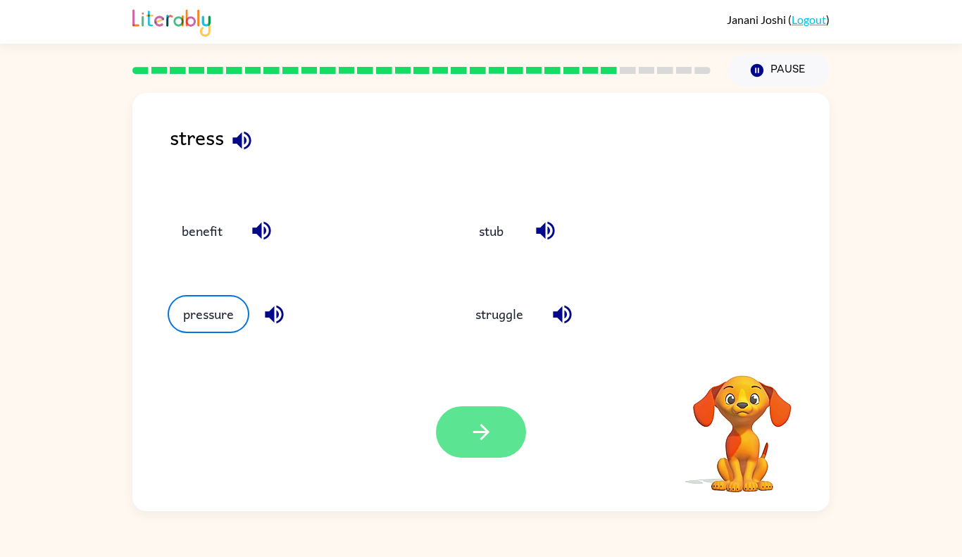
click at [456, 430] on button "button" at bounding box center [481, 431] width 90 height 51
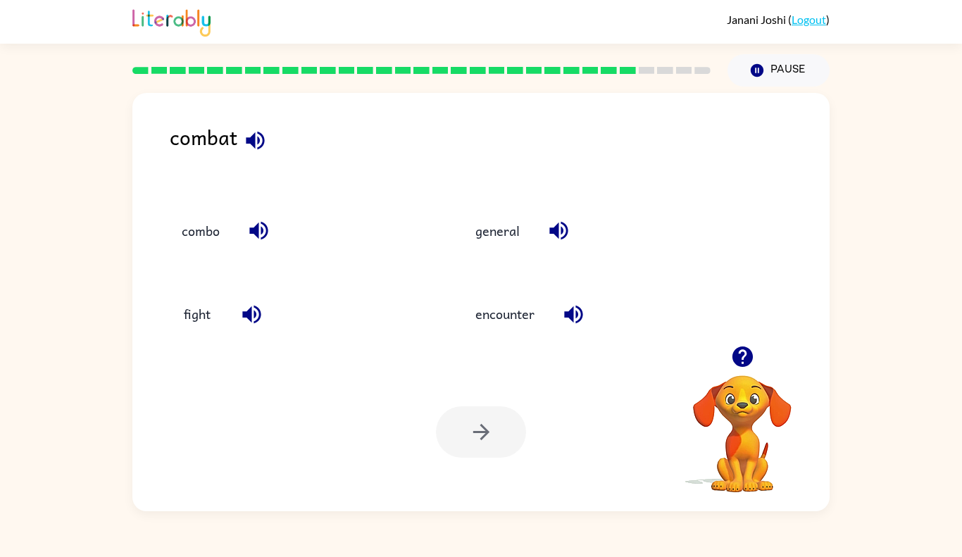
click at [745, 358] on icon "button" at bounding box center [742, 357] width 20 height 20
click at [468, 446] on div at bounding box center [481, 431] width 90 height 51
click at [208, 318] on button "fight" at bounding box center [197, 314] width 59 height 38
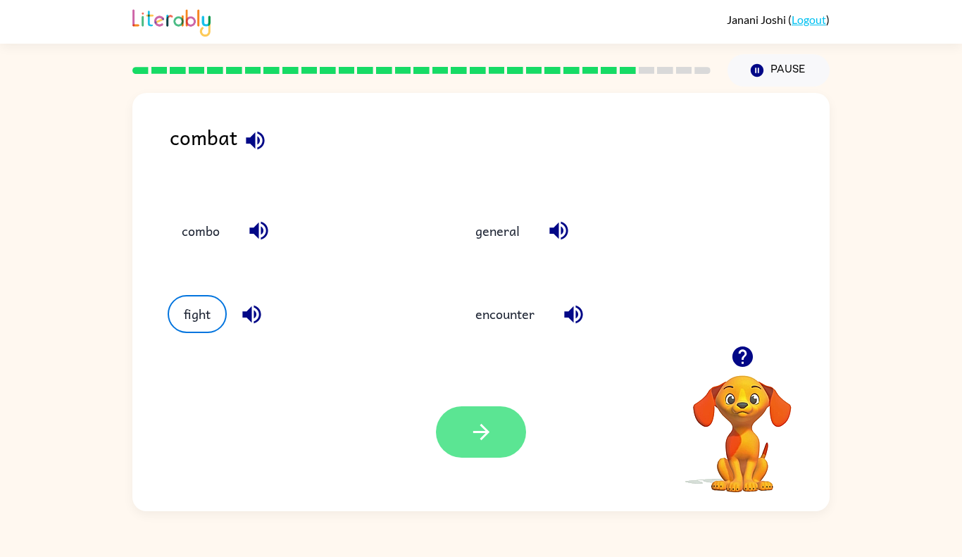
click at [487, 429] on icon "button" at bounding box center [481, 432] width 25 height 25
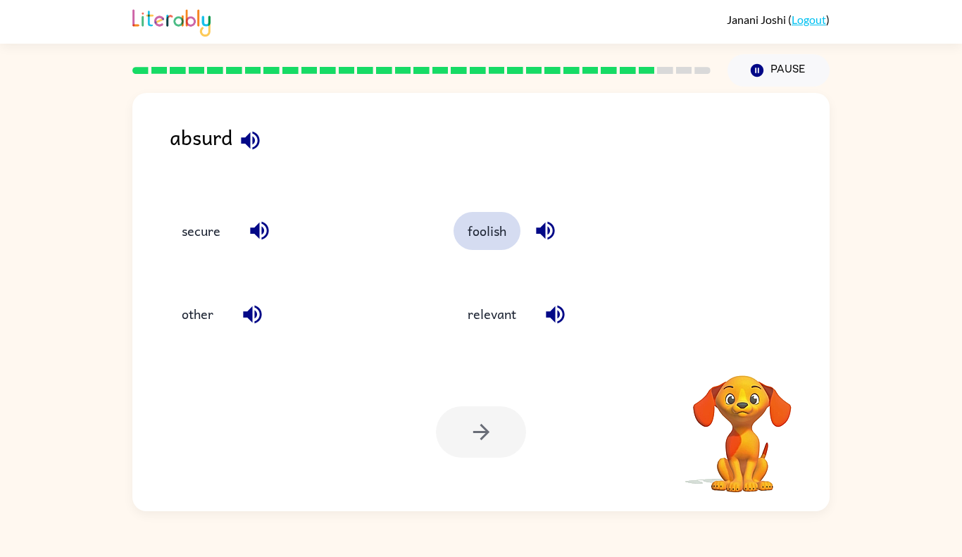
click at [478, 233] on button "foolish" at bounding box center [487, 231] width 67 height 38
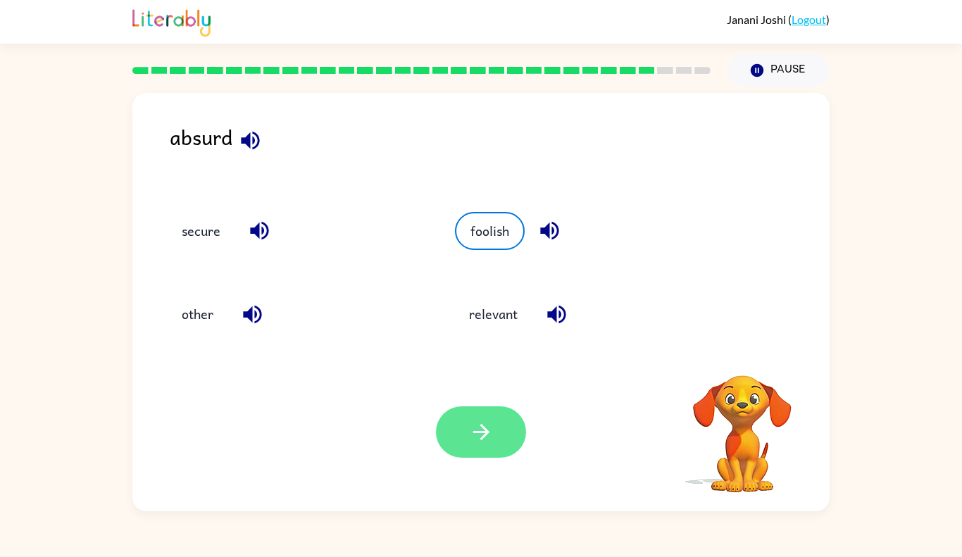
click at [472, 449] on button "button" at bounding box center [481, 431] width 90 height 51
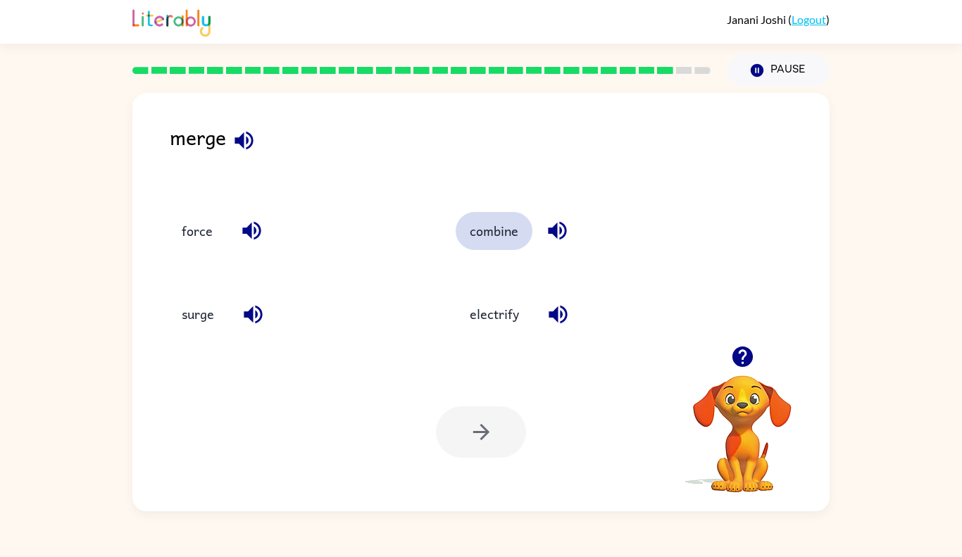
click at [487, 233] on button "combine" at bounding box center [494, 231] width 77 height 38
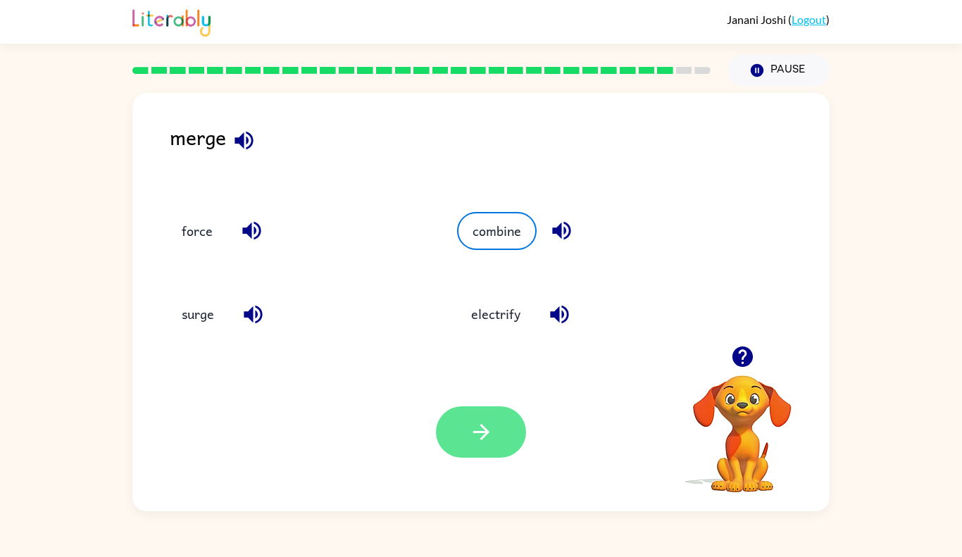
click at [464, 429] on button "button" at bounding box center [481, 431] width 90 height 51
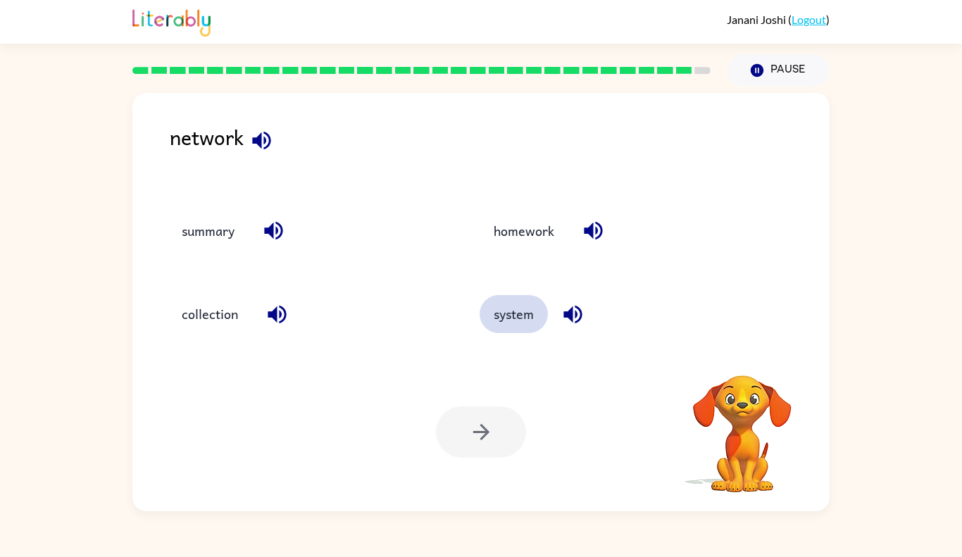
click at [516, 316] on button "system" at bounding box center [514, 314] width 68 height 38
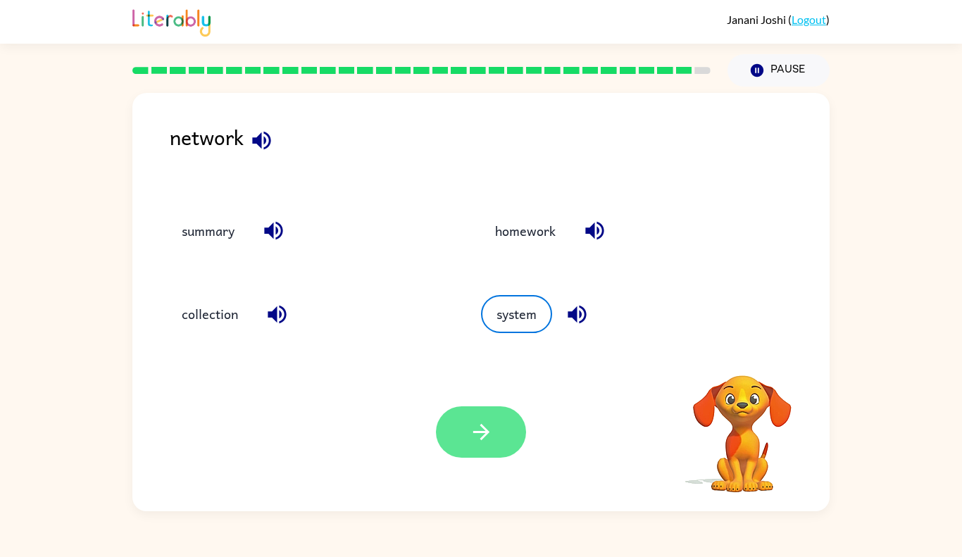
click at [447, 442] on button "button" at bounding box center [481, 431] width 90 height 51
